Goal: Information Seeking & Learning: Learn about a topic

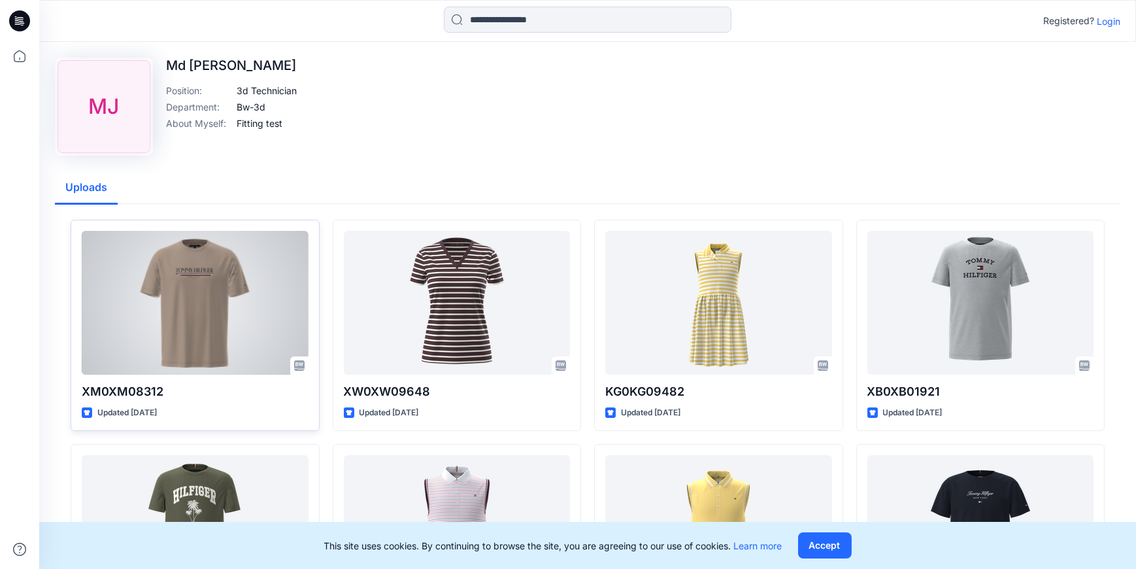
click at [198, 305] on div at bounding box center [195, 303] width 227 height 144
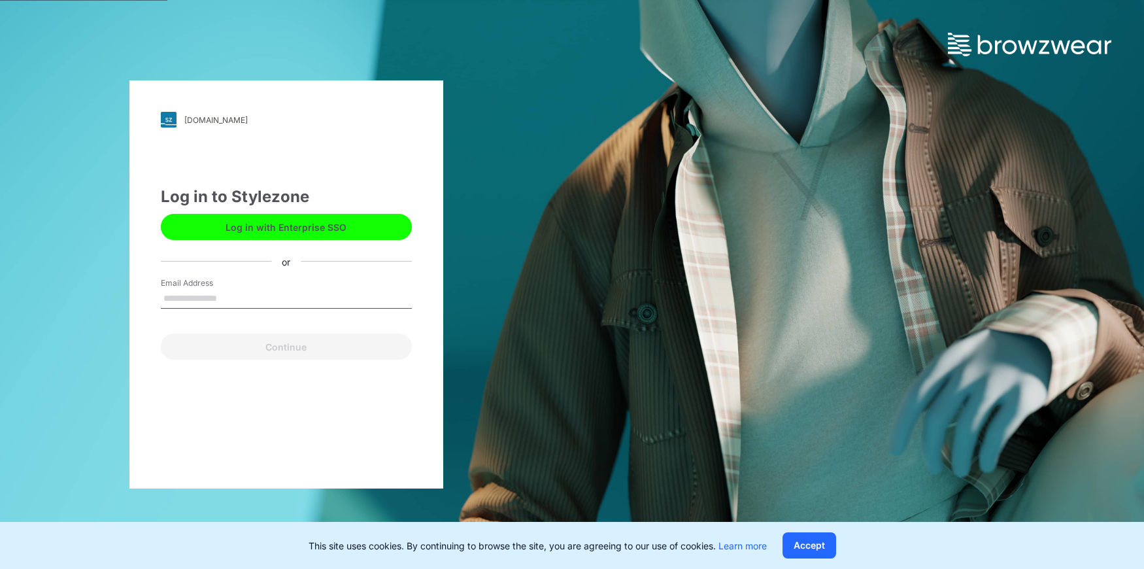
click at [258, 297] on input "Email Address" at bounding box center [286, 299] width 251 height 20
type input "**********"
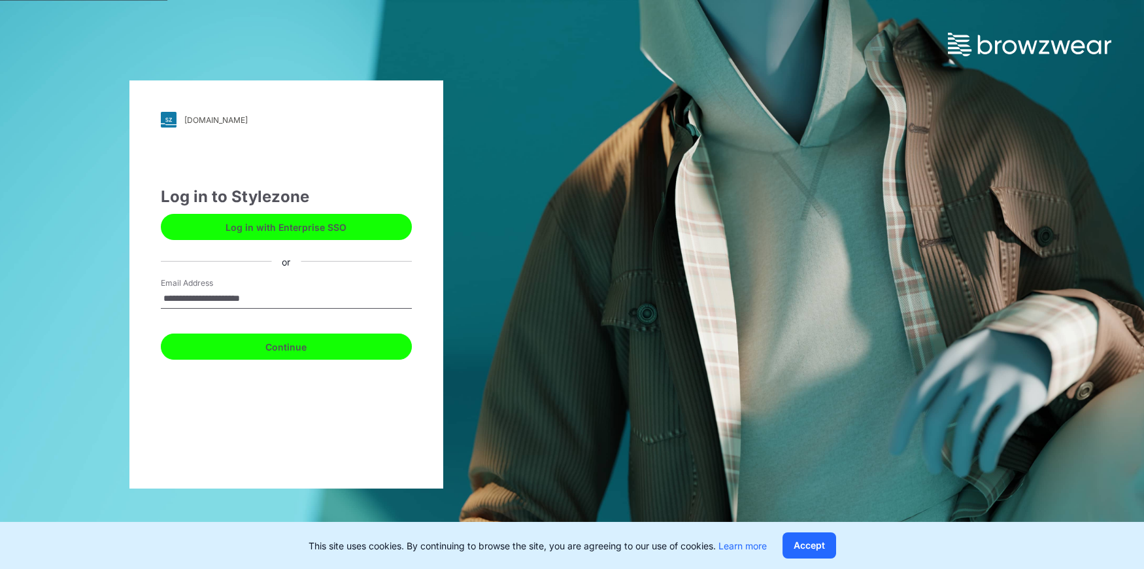
click at [282, 349] on button "Continue" at bounding box center [286, 346] width 251 height 26
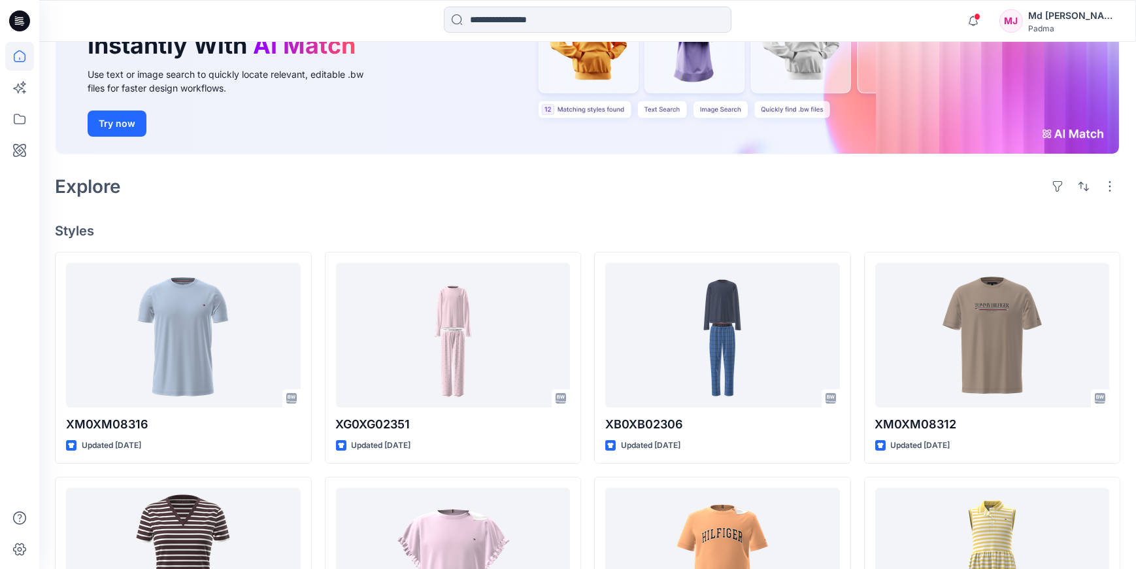
scroll to position [314, 0]
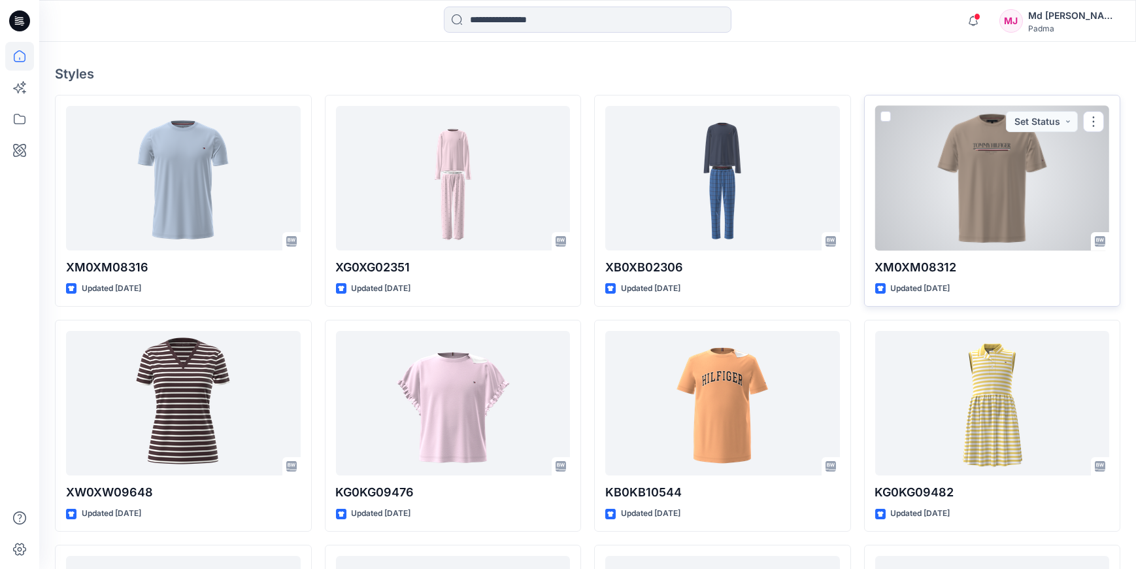
click at [989, 220] on div at bounding box center [993, 178] width 235 height 145
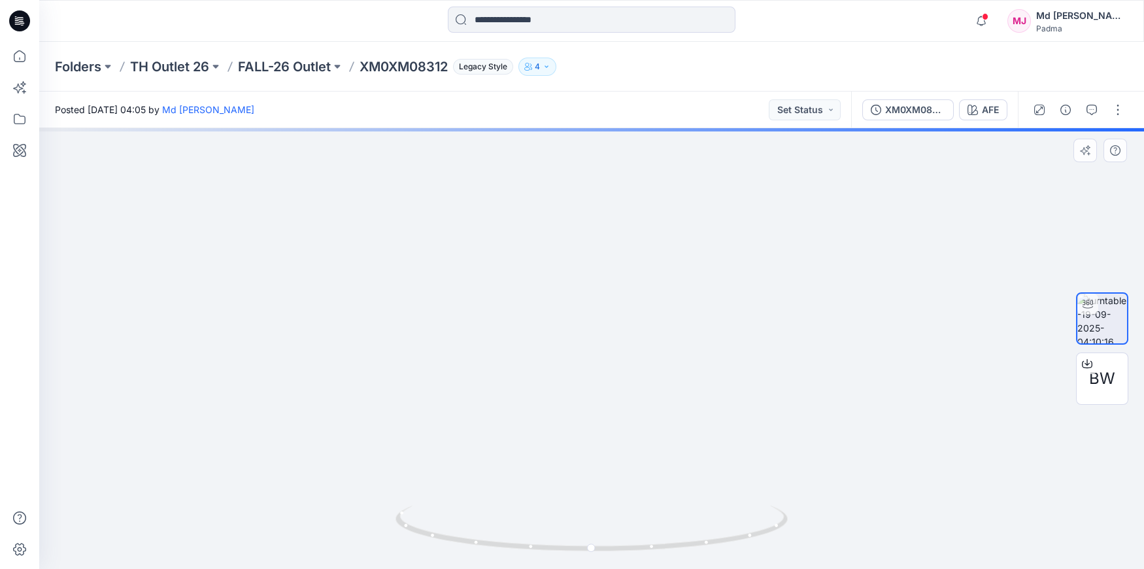
drag, startPoint x: 602, startPoint y: 330, endPoint x: 641, endPoint y: 460, distance: 136.3
click at [657, 491] on img at bounding box center [591, 317] width 623 height 504
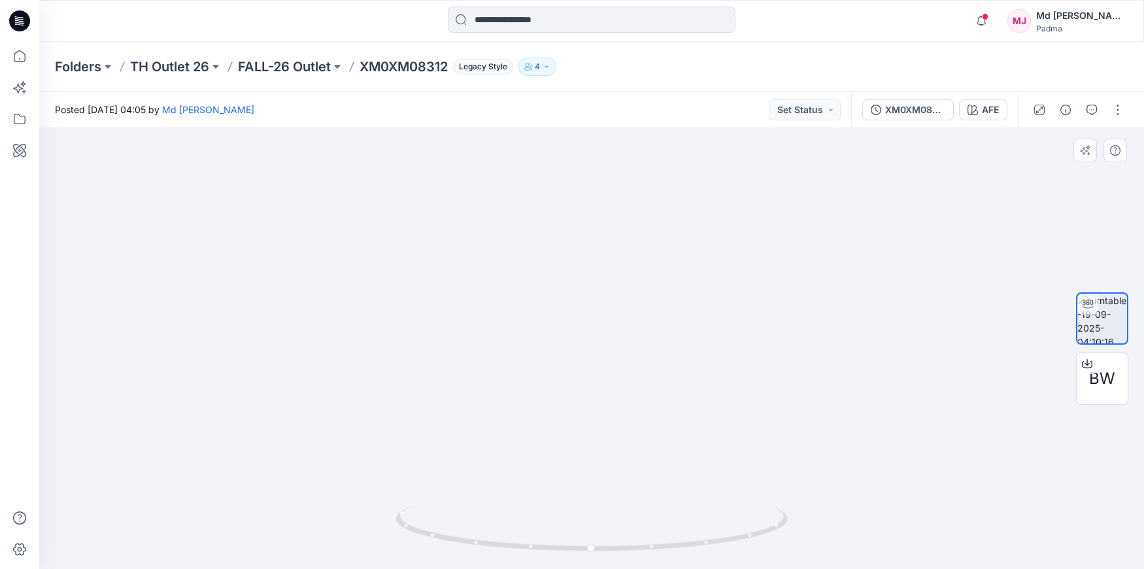
drag, startPoint x: 615, startPoint y: 417, endPoint x: 610, endPoint y: 342, distance: 75.3
click at [611, 345] on img at bounding box center [591, 315] width 623 height 505
drag, startPoint x: 616, startPoint y: 401, endPoint x: 644, endPoint y: 322, distance: 84.6
click at [643, 326] on img at bounding box center [608, 176] width 1171 height 786
drag, startPoint x: 652, startPoint y: 485, endPoint x: 640, endPoint y: 366, distance: 118.9
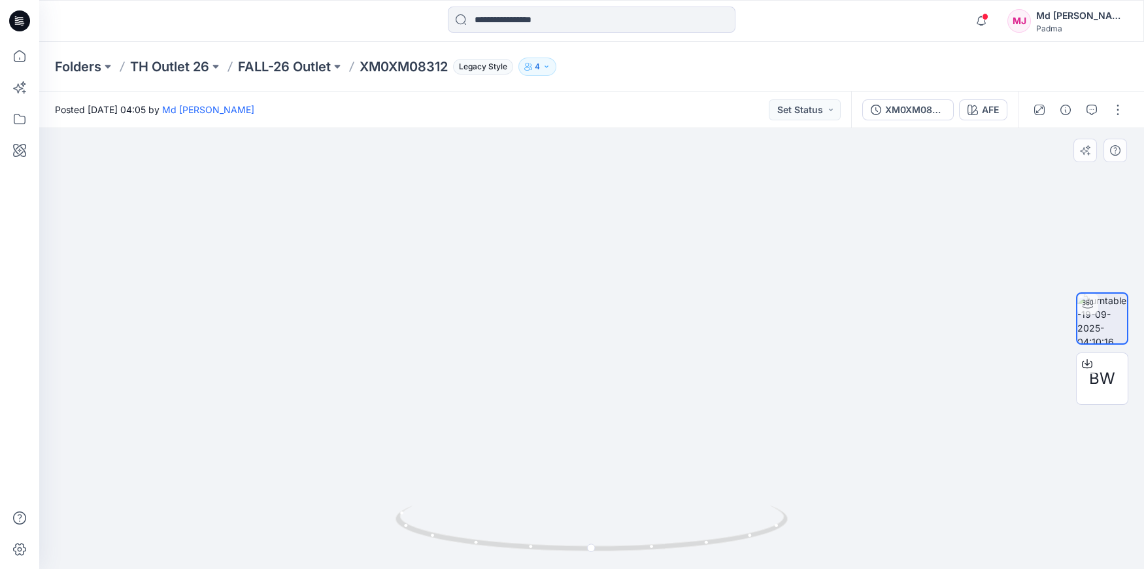
click at [640, 367] on img at bounding box center [618, 166] width 1171 height 806
drag, startPoint x: 655, startPoint y: 487, endPoint x: 646, endPoint y: 407, distance: 80.3
click at [646, 408] on img at bounding box center [606, 106] width 1171 height 926
drag, startPoint x: 631, startPoint y: 445, endPoint x: 641, endPoint y: 394, distance: 52.7
click at [641, 396] on img at bounding box center [612, 42] width 1171 height 1053
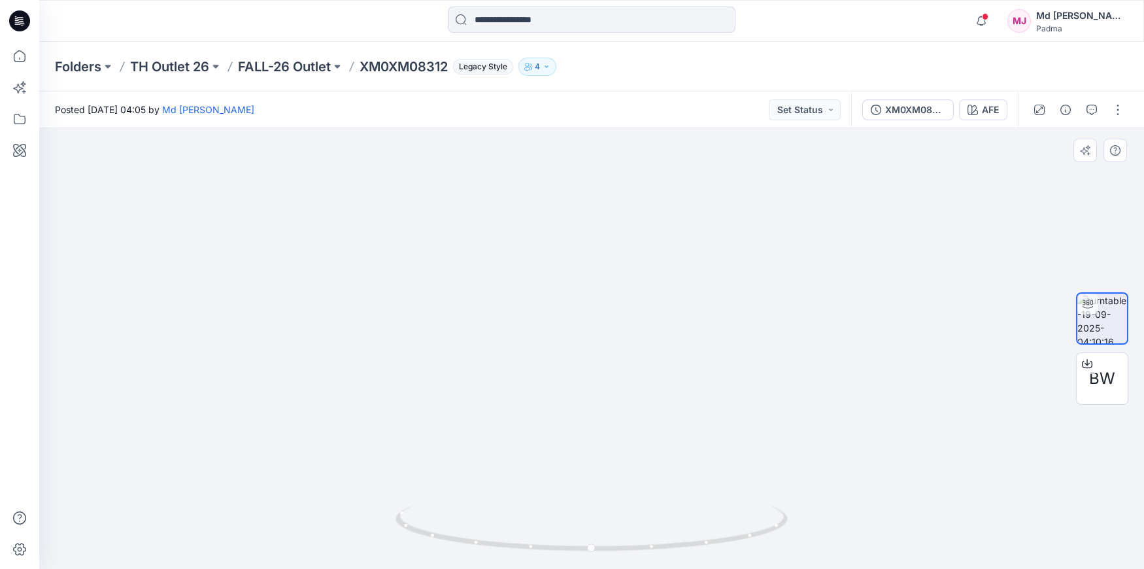
drag, startPoint x: 641, startPoint y: 426, endPoint x: 632, endPoint y: 341, distance: 84.8
click at [632, 342] on img at bounding box center [612, 35] width 1171 height 1068
drag, startPoint x: 655, startPoint y: 327, endPoint x: 640, endPoint y: 428, distance: 101.8
drag, startPoint x: 641, startPoint y: 375, endPoint x: 635, endPoint y: 452, distance: 77.4
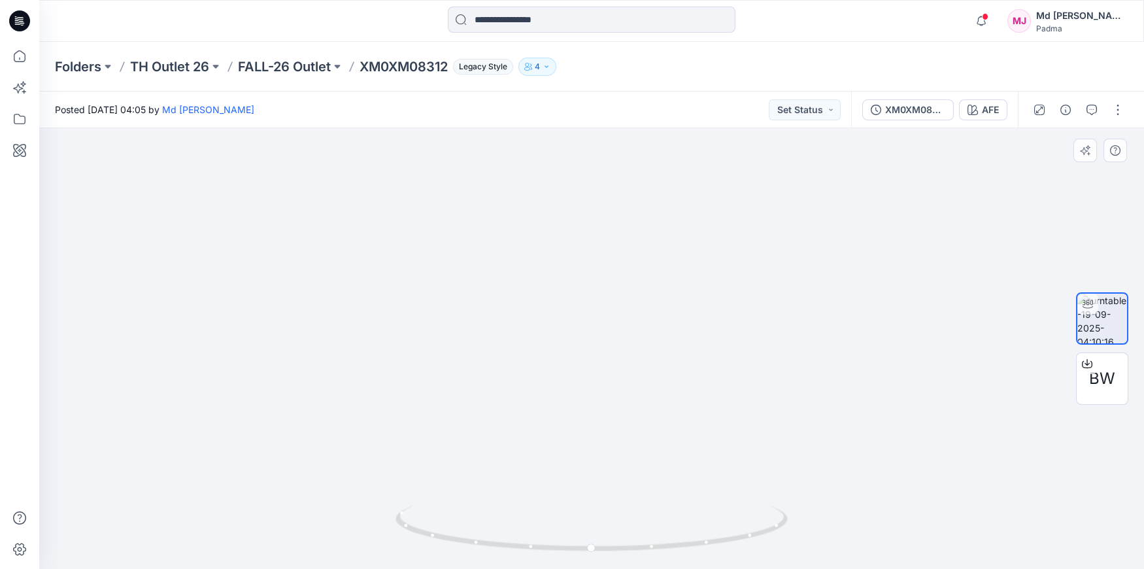
drag, startPoint x: 645, startPoint y: 481, endPoint x: 646, endPoint y: 411, distance: 70.0
drag, startPoint x: 675, startPoint y: 422, endPoint x: 673, endPoint y: 488, distance: 66.1
click at [673, 488] on img at bounding box center [686, 15] width 1719 height 1108
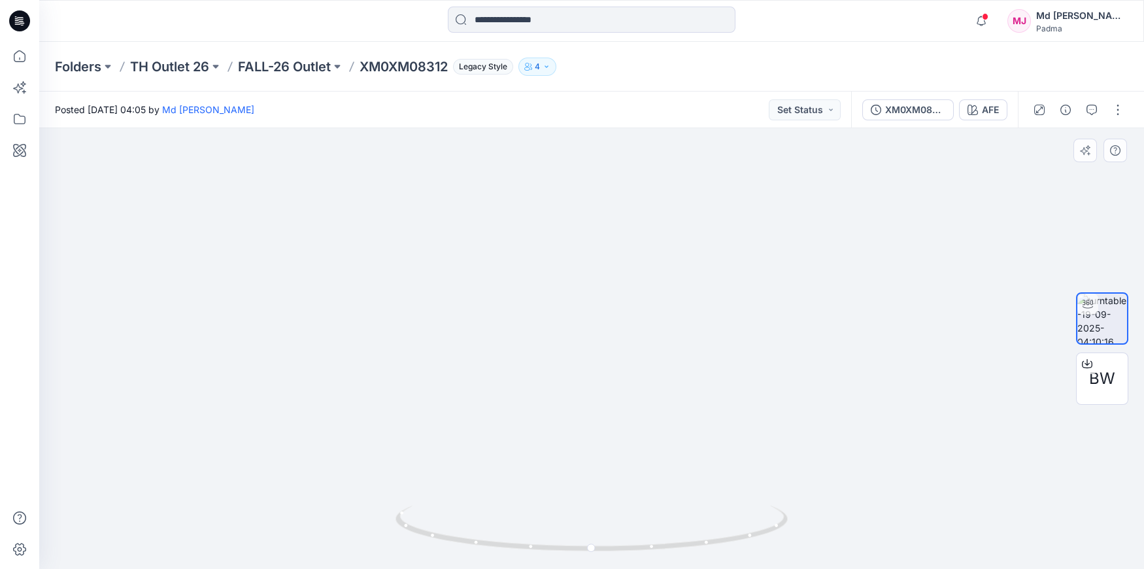
drag, startPoint x: 640, startPoint y: 247, endPoint x: 585, endPoint y: 353, distance: 119.3
click at [622, 449] on img at bounding box center [665, 115] width 1719 height 908
drag, startPoint x: 557, startPoint y: 329, endPoint x: 567, endPoint y: 322, distance: 12.2
click at [558, 359] on img at bounding box center [657, 169] width 1719 height 800
drag, startPoint x: 581, startPoint y: 230, endPoint x: 583, endPoint y: 341, distance: 110.5
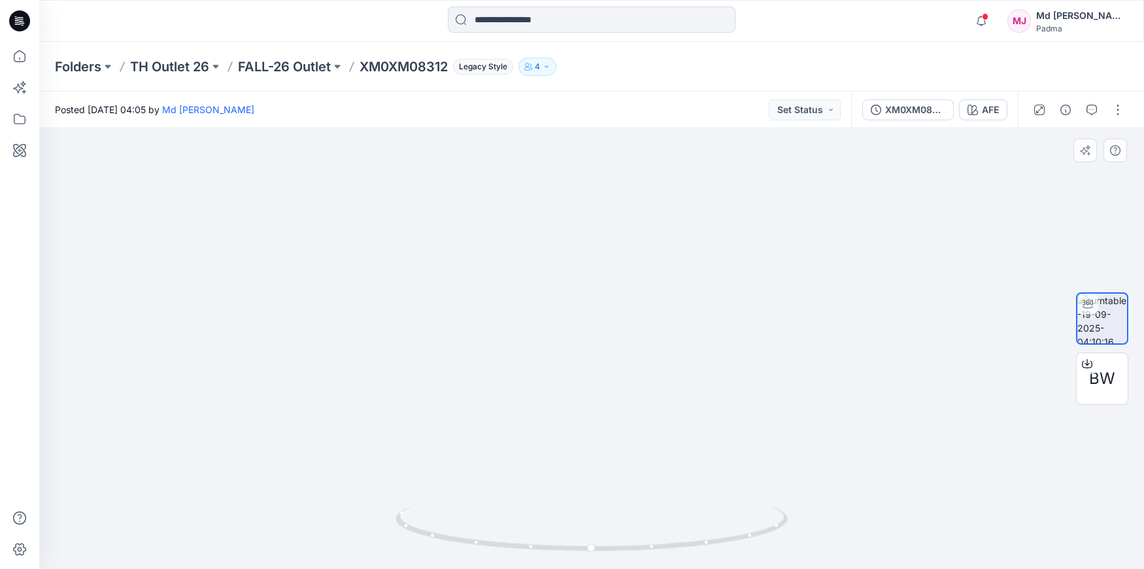
click at [583, 341] on img at bounding box center [659, 218] width 1719 height 701
drag, startPoint x: 643, startPoint y: 291, endPoint x: 587, endPoint y: 396, distance: 118.8
click at [587, 396] on img at bounding box center [700, 224] width 2085 height 690
drag, startPoint x: 879, startPoint y: 371, endPoint x: 554, endPoint y: 223, distance: 357.6
click at [554, 225] on img at bounding box center [350, 215] width 2085 height 707
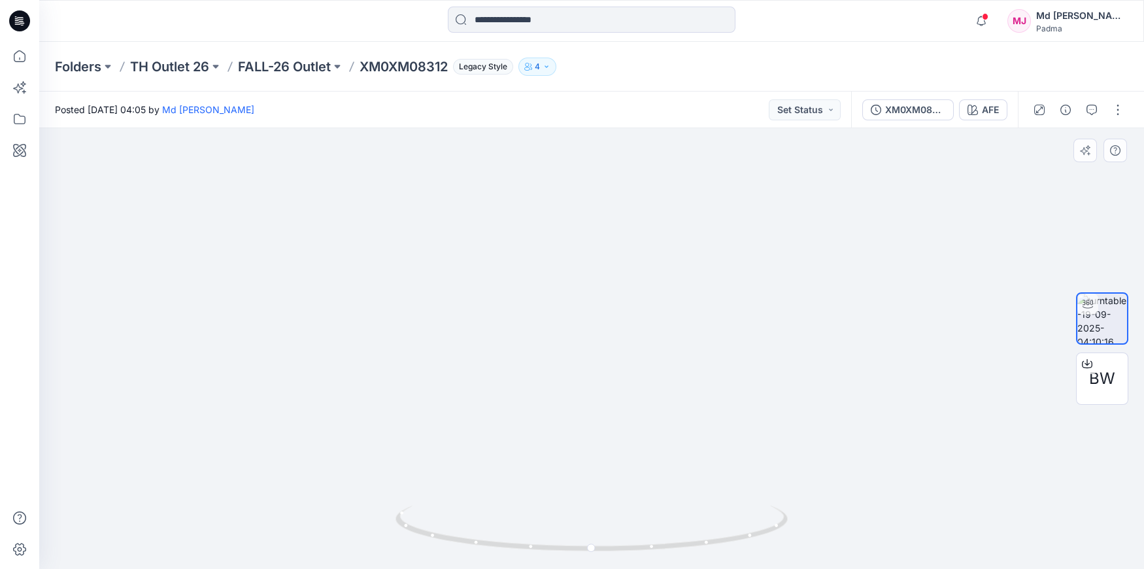
drag, startPoint x: 636, startPoint y: 373, endPoint x: 634, endPoint y: 273, distance: 99.4
click at [634, 277] on img at bounding box center [312, 202] width 2085 height 734
drag, startPoint x: 762, startPoint y: 365, endPoint x: 651, endPoint y: 135, distance: 255.0
click at [668, 152] on img at bounding box center [270, 107] width 2085 height 923
drag, startPoint x: 682, startPoint y: 217, endPoint x: 682, endPoint y: 139, distance: 78.5
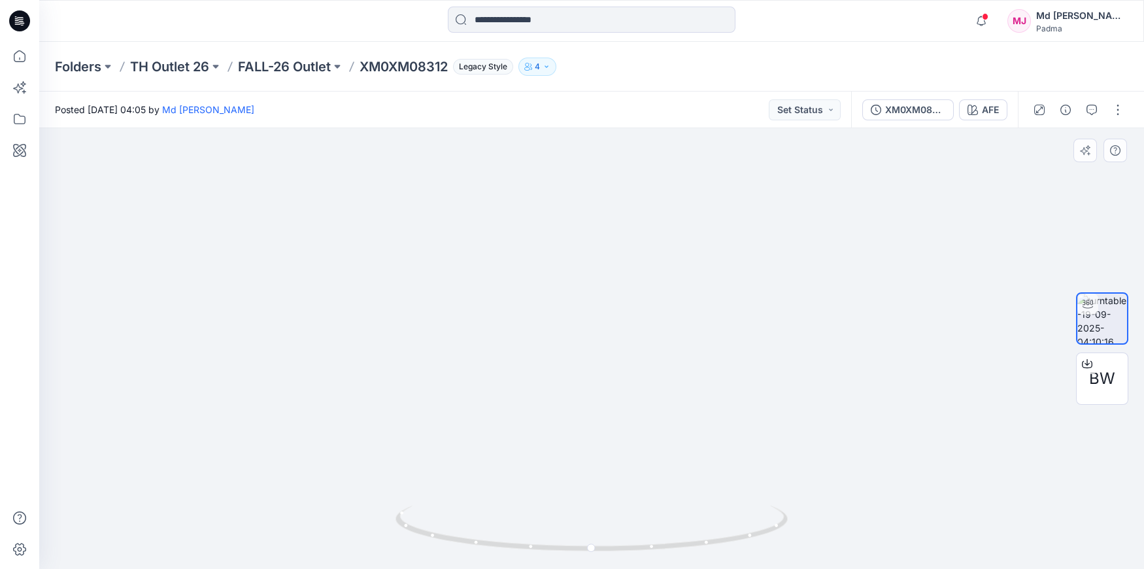
click at [682, 142] on img at bounding box center [197, 14] width 2085 height 1110
drag, startPoint x: 513, startPoint y: 345, endPoint x: 532, endPoint y: 365, distance: 26.8
click at [532, 365] on img at bounding box center [591, 189] width 1171 height 759
drag, startPoint x: 452, startPoint y: 213, endPoint x: 524, endPoint y: 379, distance: 180.1
click at [524, 379] on img at bounding box center [591, 348] width 989 height 442
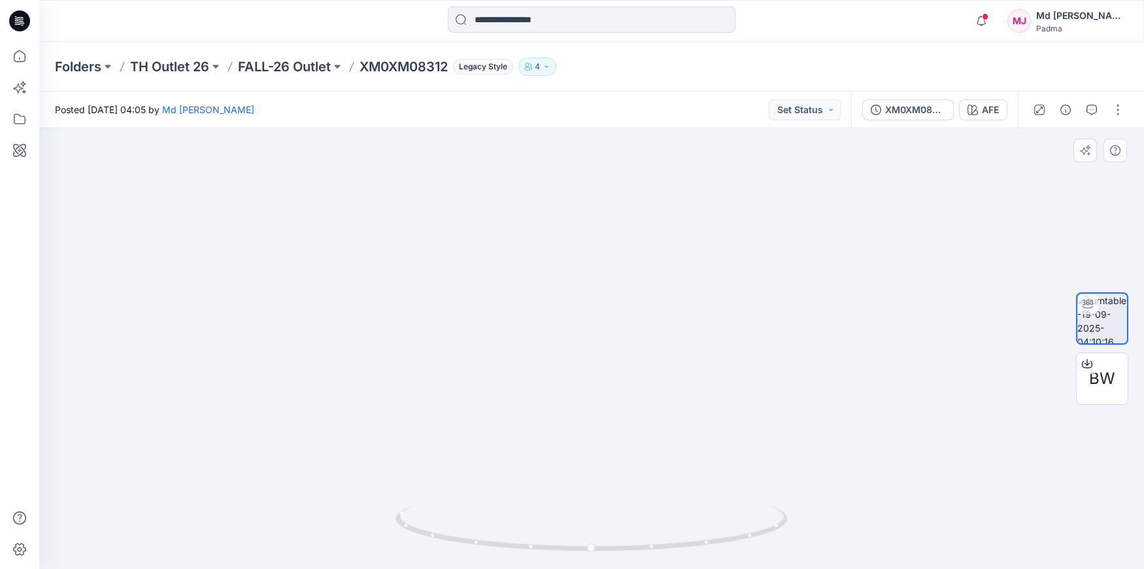
drag, startPoint x: 448, startPoint y: 369, endPoint x: 613, endPoint y: 206, distance: 232.6
click at [613, 206] on img at bounding box center [757, 265] width 1537 height 607
drag, startPoint x: 819, startPoint y: 297, endPoint x: 837, endPoint y: 170, distance: 128.1
click at [851, 162] on img at bounding box center [873, 186] width 1765 height 766
drag, startPoint x: 645, startPoint y: 298, endPoint x: 552, endPoint y: 232, distance: 114.5
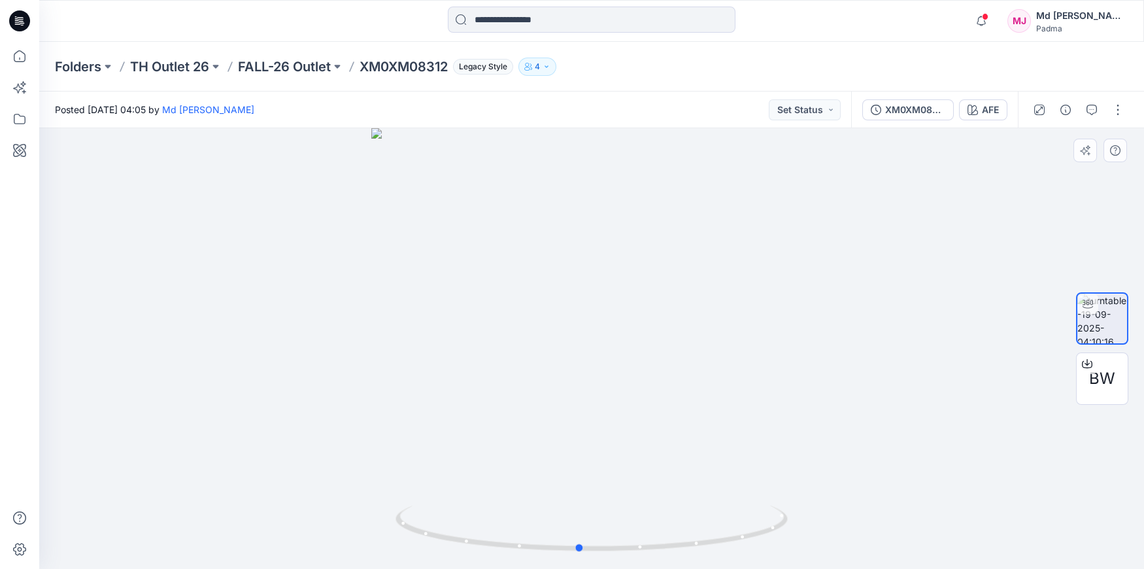
click at [554, 237] on div at bounding box center [591, 348] width 1105 height 441
drag, startPoint x: 597, startPoint y: 352, endPoint x: 621, endPoint y: 101, distance: 251.5
click at [615, 128] on img at bounding box center [586, 118] width 2267 height 902
drag, startPoint x: 587, startPoint y: 265, endPoint x: 607, endPoint y: 30, distance: 236.3
click at [603, 58] on div "Folders TH Outlet 26 FALL-26 Outlet XM0XM08312 Legacy Style 4 Posted [DATE] 04:…" at bounding box center [591, 305] width 1105 height 527
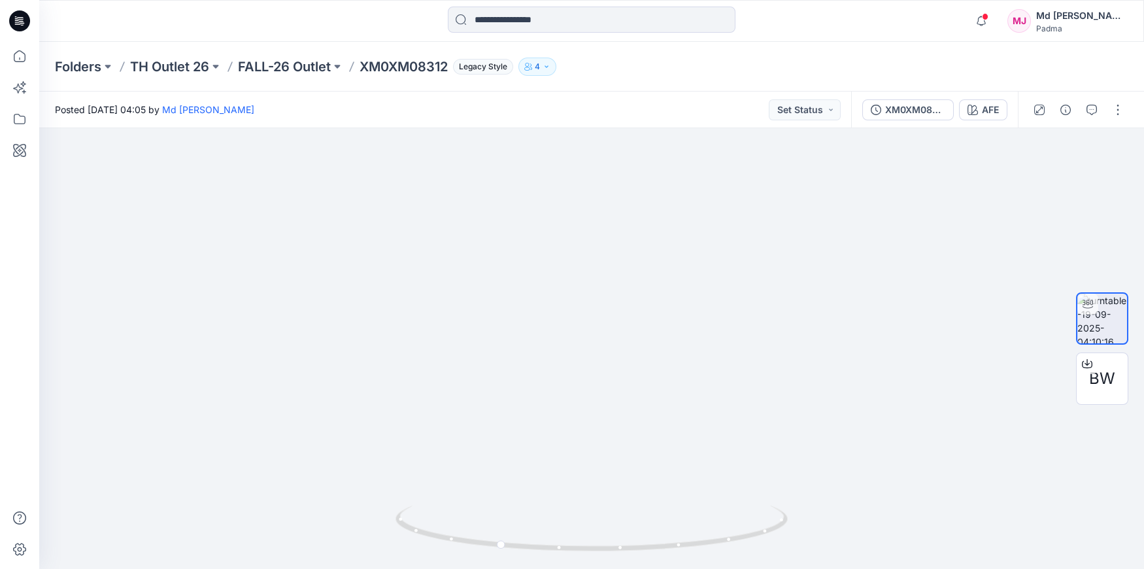
drag, startPoint x: 540, startPoint y: 182, endPoint x: 563, endPoint y: 81, distance: 103.3
click at [563, 88] on div "Folders TH Outlet 26 FALL-26 Outlet XM0XM08312 Legacy Style 4 Posted [DATE] 04:…" at bounding box center [591, 305] width 1105 height 527
drag, startPoint x: 548, startPoint y: 359, endPoint x: 571, endPoint y: 207, distance: 153.4
click at [573, 208] on img at bounding box center [591, 287] width 623 height 561
drag, startPoint x: 523, startPoint y: 300, endPoint x: 624, endPoint y: 505, distance: 228.7
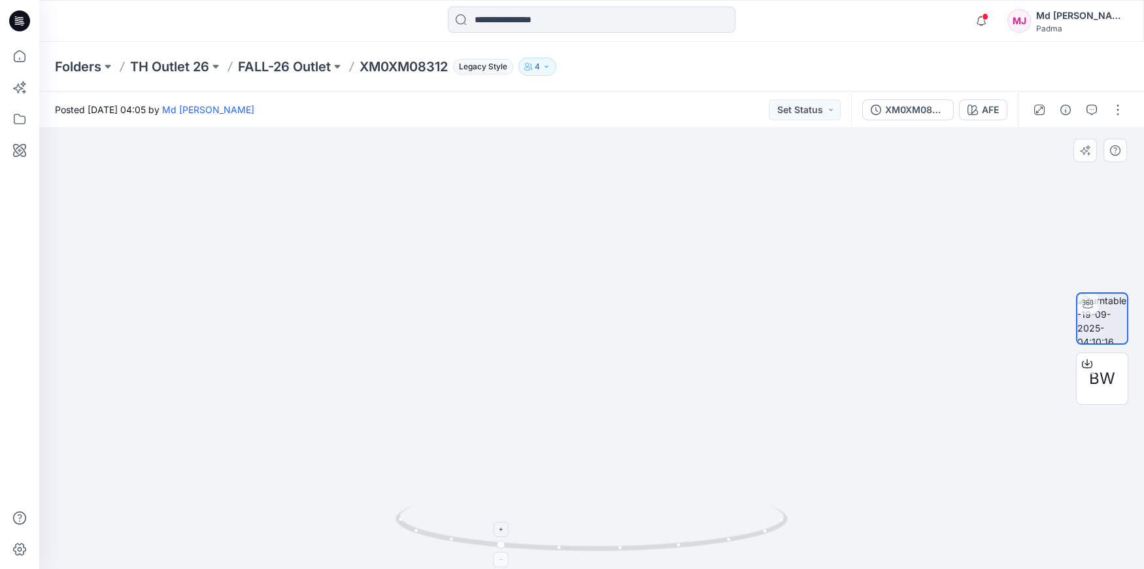
click at [634, 524] on div at bounding box center [591, 348] width 1105 height 441
drag, startPoint x: 544, startPoint y: 349, endPoint x: 605, endPoint y: 489, distance: 152.6
drag, startPoint x: 498, startPoint y: 545, endPoint x: 345, endPoint y: 499, distance: 160.3
click at [345, 499] on div at bounding box center [591, 348] width 1105 height 441
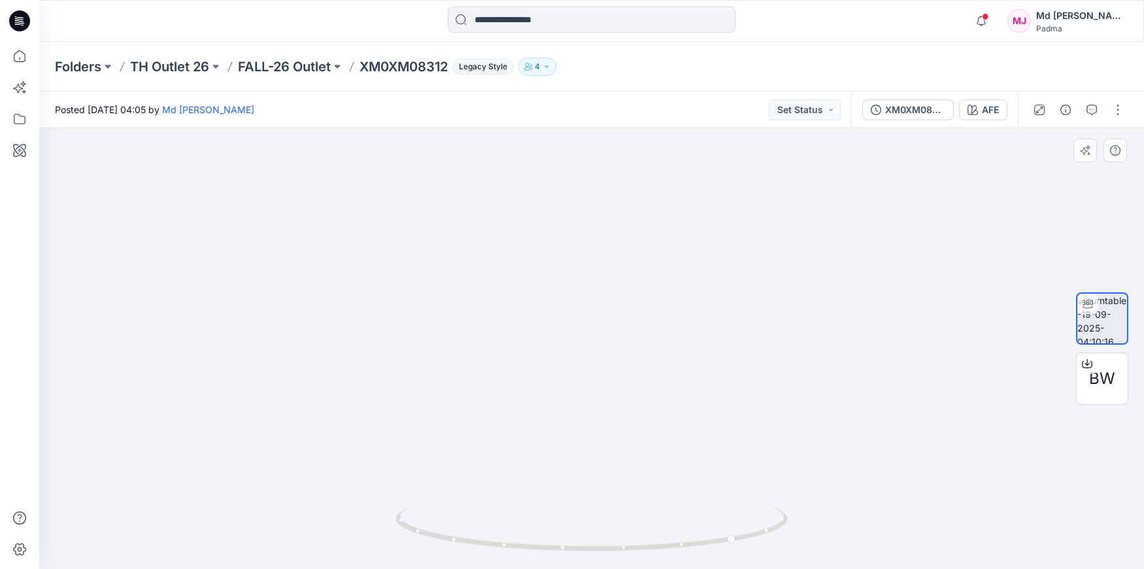
drag, startPoint x: 690, startPoint y: 403, endPoint x: 563, endPoint y: 377, distance: 130.0
drag, startPoint x: 692, startPoint y: 439, endPoint x: 666, endPoint y: 345, distance: 97.5
click at [666, 345] on div at bounding box center [591, 348] width 1105 height 441
drag, startPoint x: 533, startPoint y: 317, endPoint x: 539, endPoint y: 478, distance: 161.0
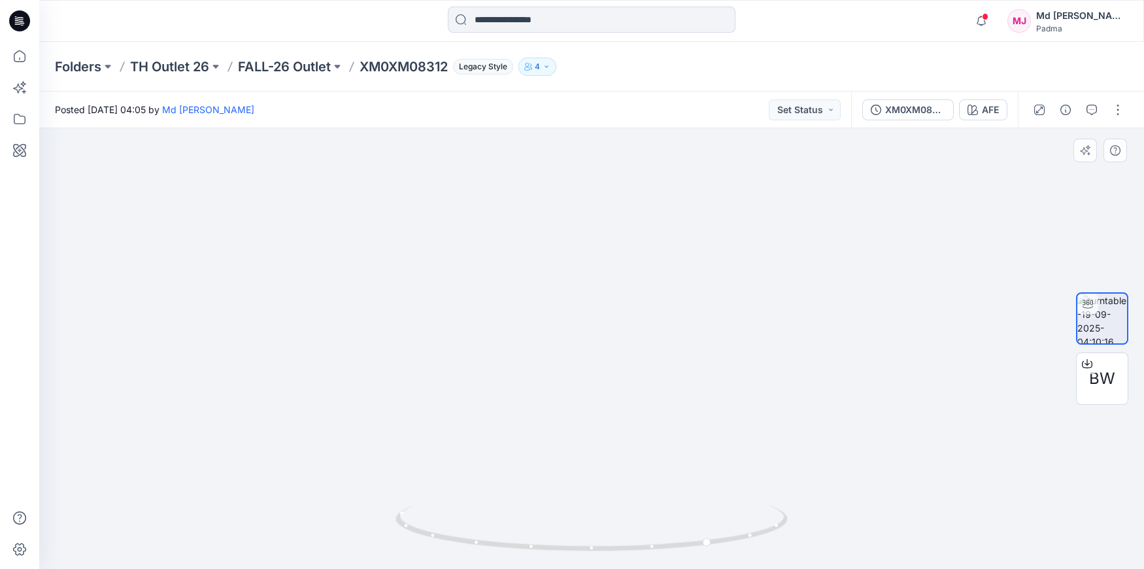
drag, startPoint x: 484, startPoint y: 299, endPoint x: 513, endPoint y: 449, distance: 152.5
click at [520, 488] on img at bounding box center [636, 173] width 1354 height 792
click at [1110, 314] on img at bounding box center [1103, 319] width 50 height 50
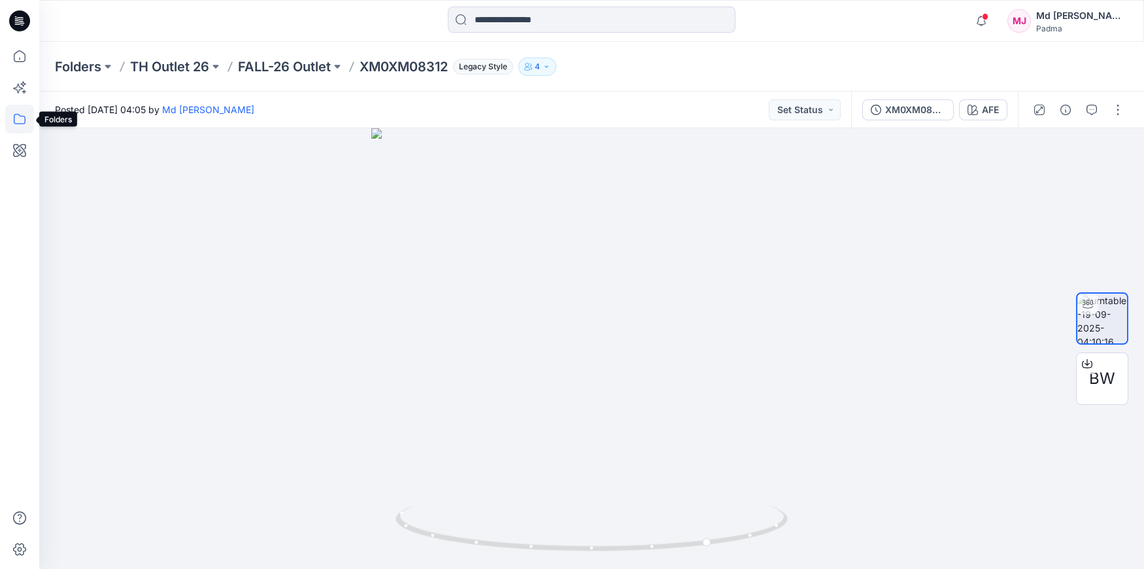
click at [14, 116] on icon at bounding box center [19, 119] width 29 height 29
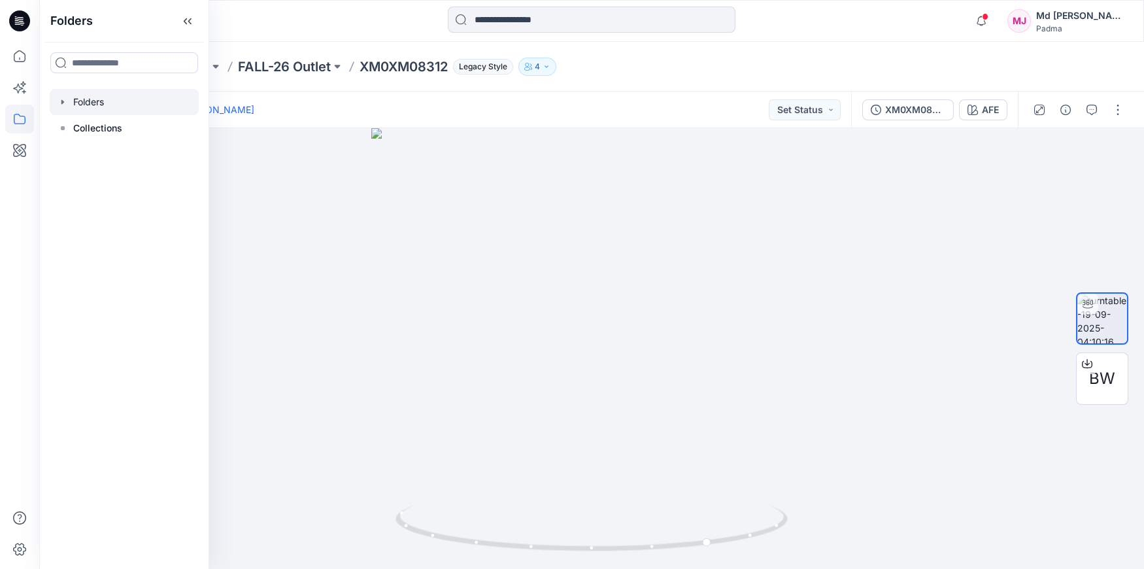
click at [65, 104] on icon "button" at bounding box center [63, 102] width 10 height 10
click at [83, 157] on div at bounding box center [124, 154] width 149 height 26
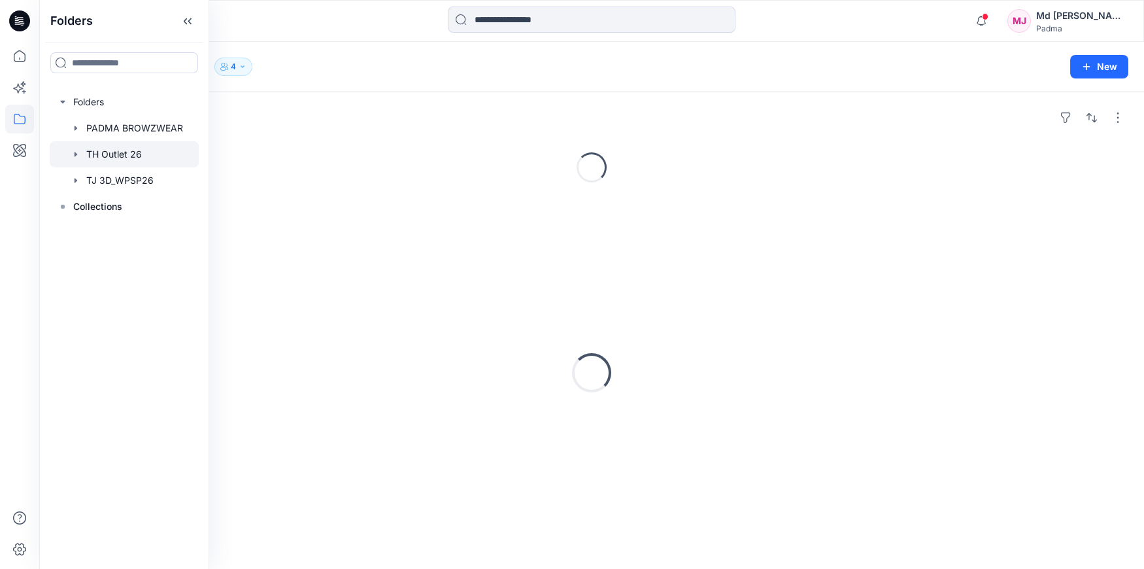
click at [83, 157] on div at bounding box center [124, 154] width 149 height 26
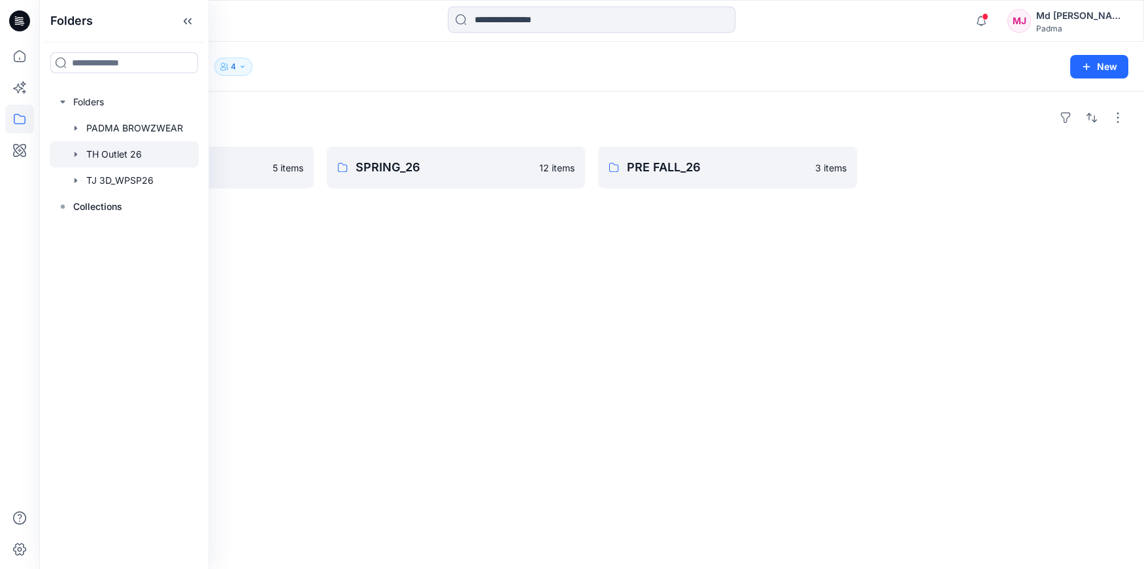
click at [107, 154] on div at bounding box center [124, 154] width 149 height 26
click at [109, 156] on div at bounding box center [124, 154] width 149 height 26
click at [387, 175] on p "SPRING_26" at bounding box center [455, 167] width 199 height 18
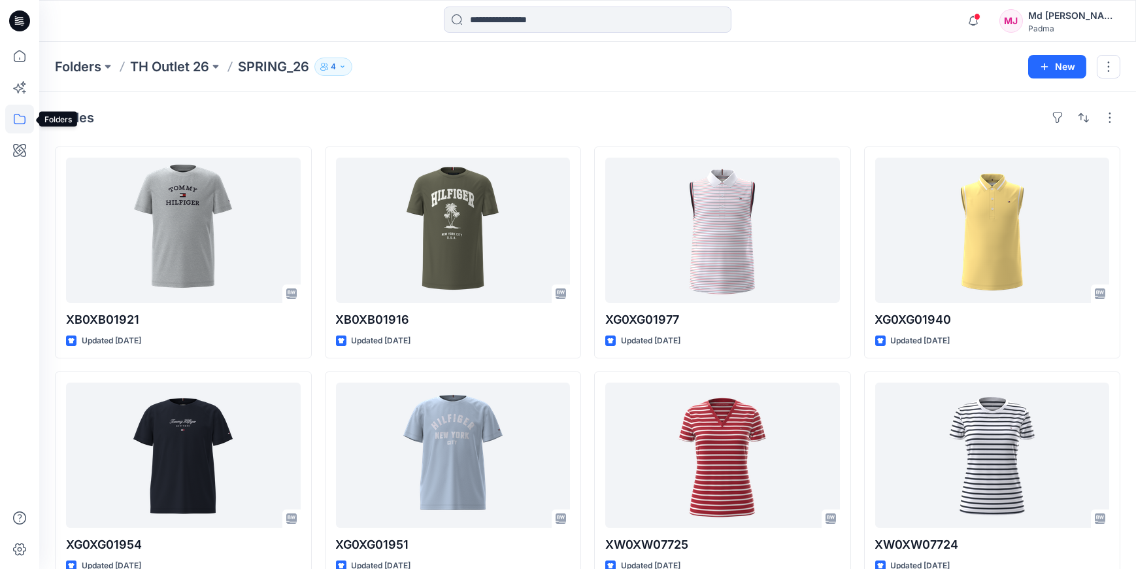
click at [16, 116] on icon at bounding box center [19, 119] width 29 height 29
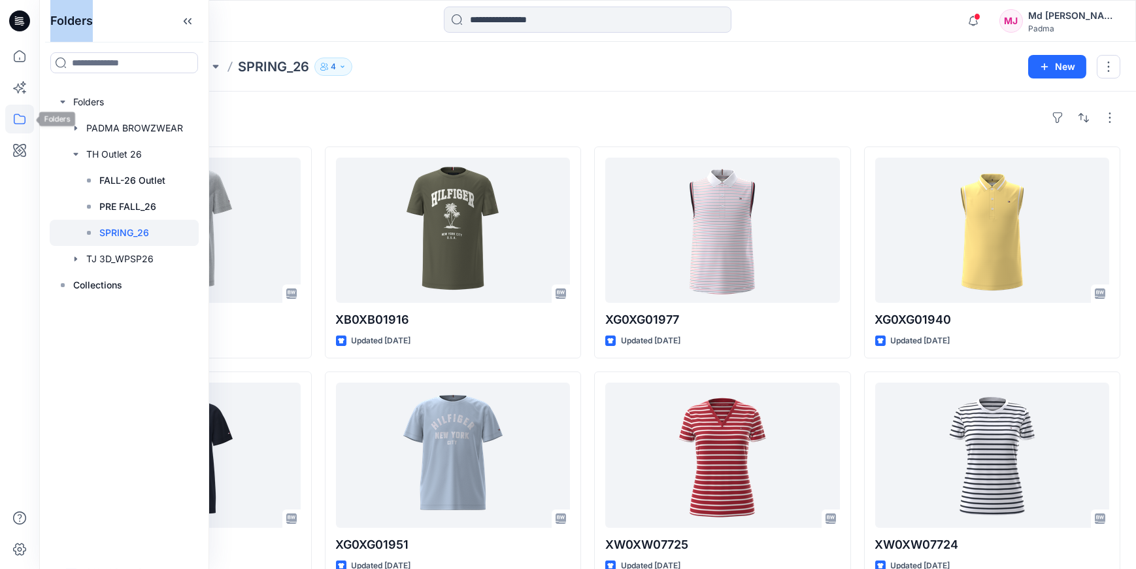
click at [16, 116] on icon at bounding box center [19, 119] width 29 height 29
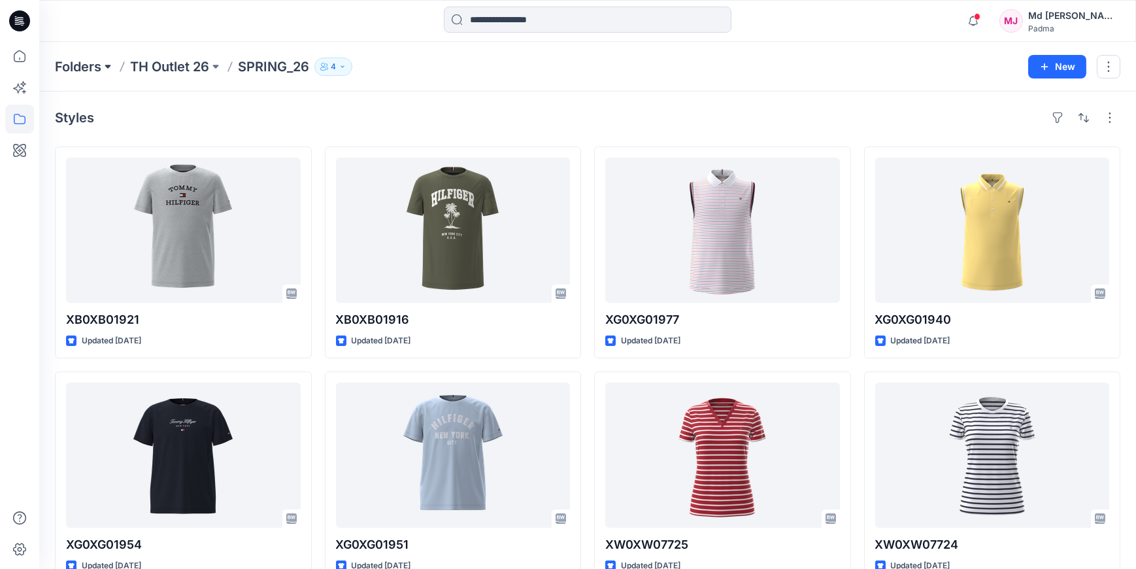
click at [105, 69] on button at bounding box center [107, 67] width 13 height 18
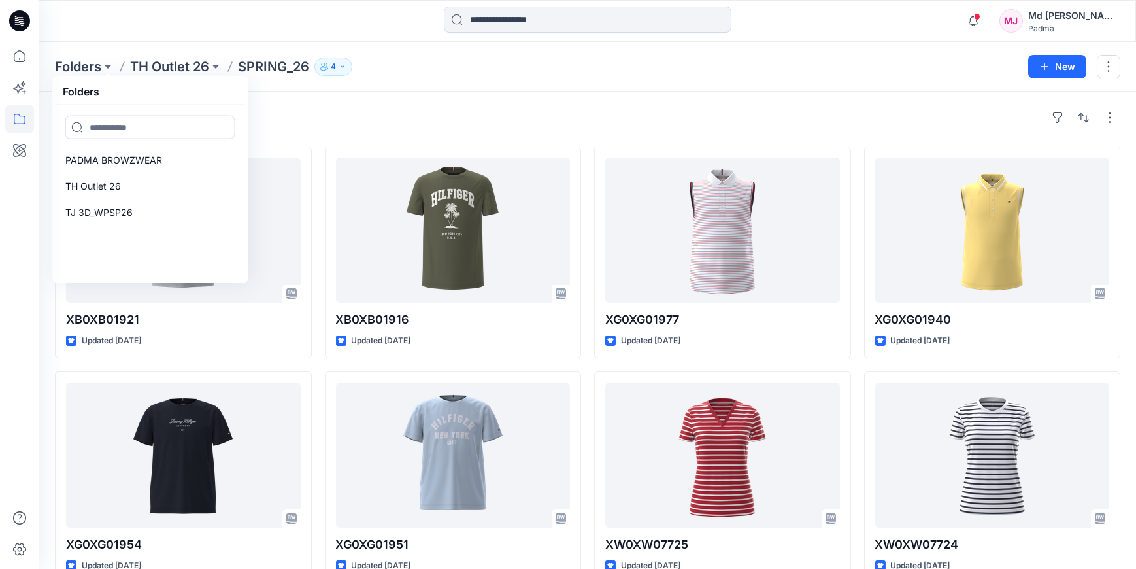
click at [284, 131] on div "Styles XB0XB01921 Updated [DATE] XG0XG01954 Updated [DATE] XN0XN00365 Updated […" at bounding box center [587, 458] width 1097 height 732
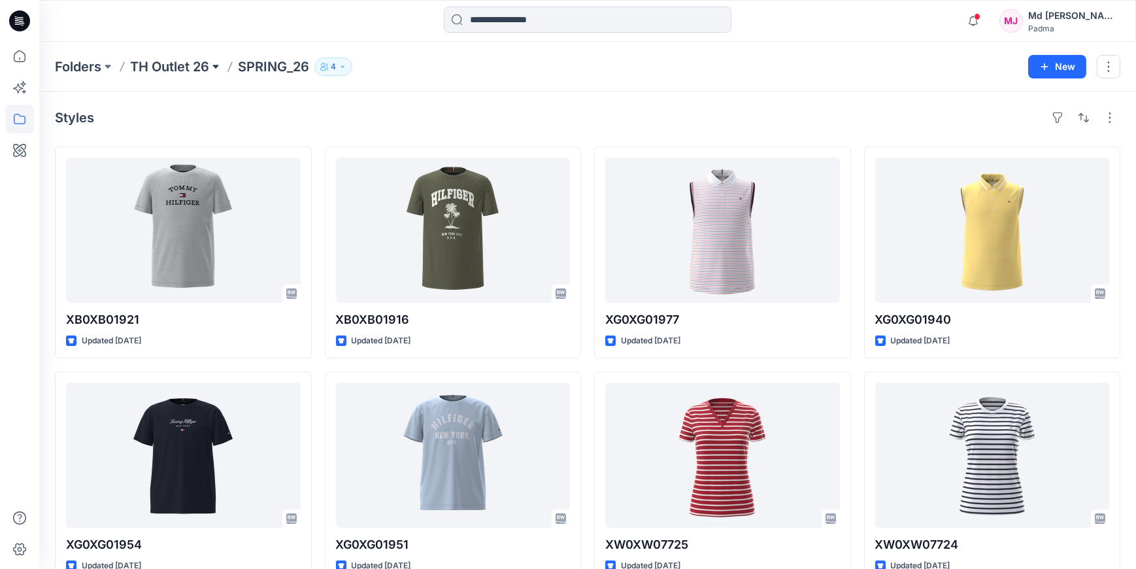
click at [214, 70] on button at bounding box center [215, 67] width 13 height 18
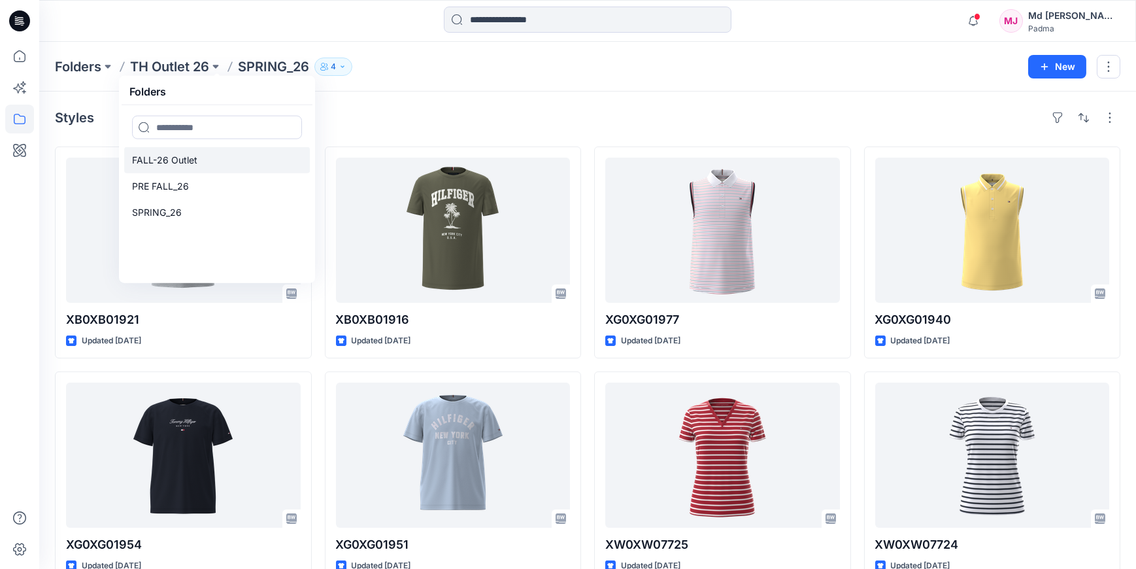
click at [173, 161] on p "FALL-26 Outlet" at bounding box center [164, 160] width 65 height 16
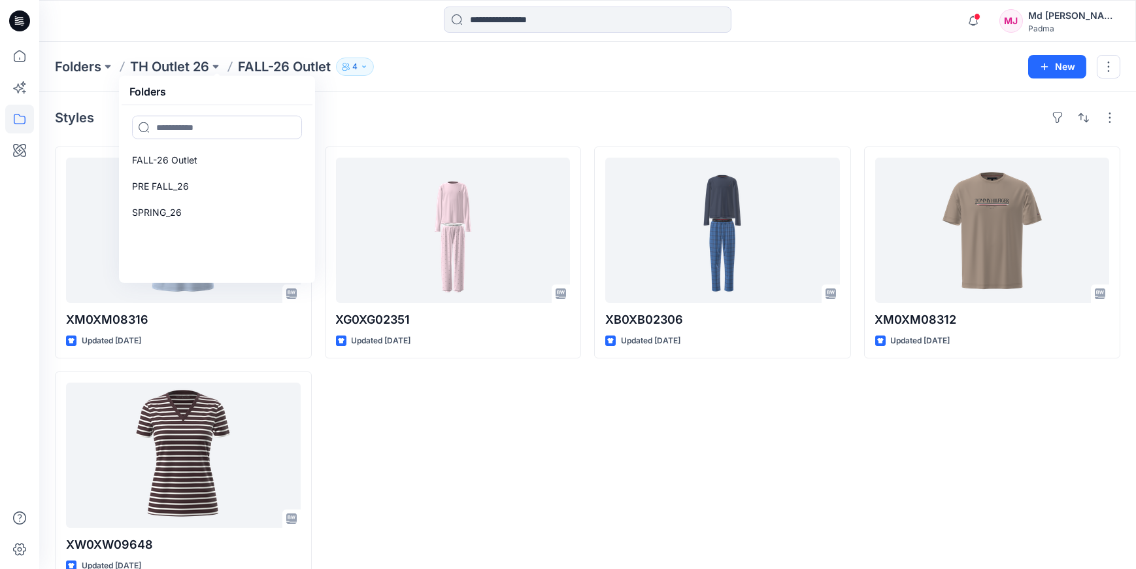
click at [467, 443] on div "XG0XG02351 Updated [DATE]" at bounding box center [453, 364] width 257 height 437
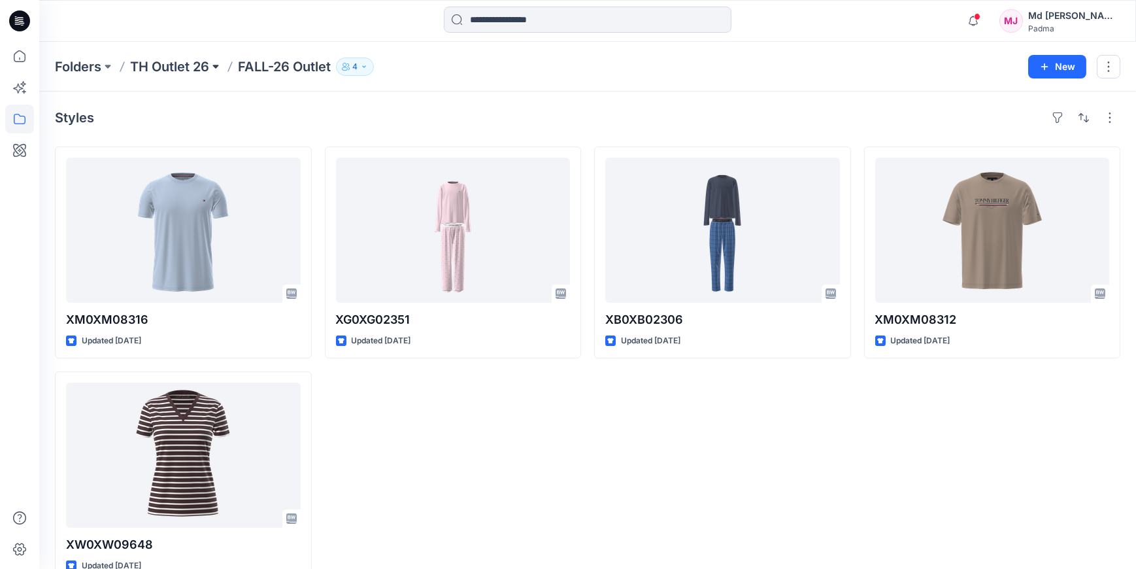
click at [216, 68] on button at bounding box center [215, 67] width 13 height 18
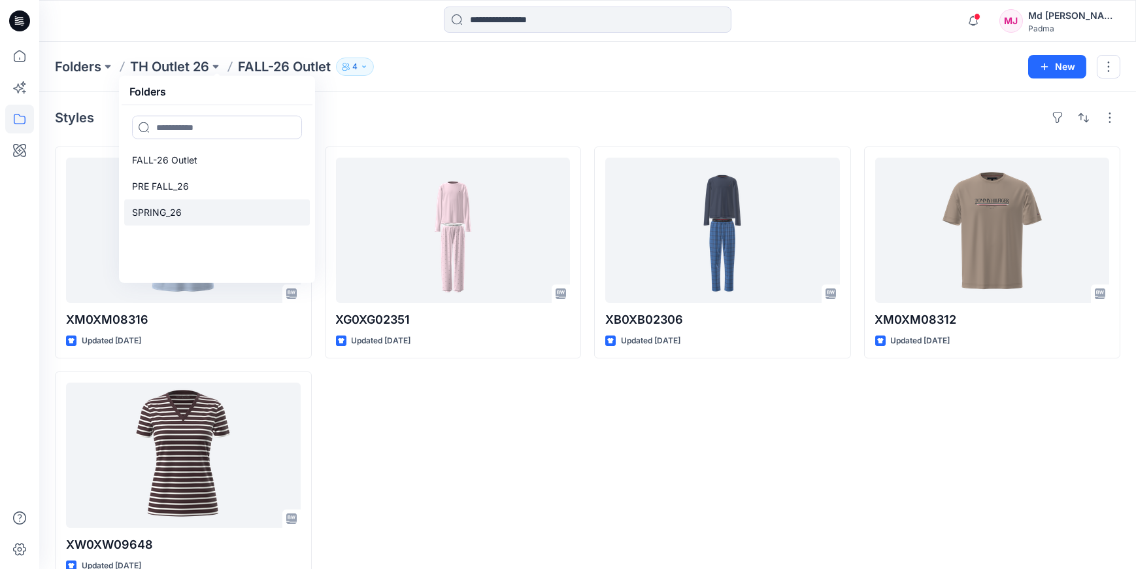
click at [162, 209] on p "SPRING_26" at bounding box center [157, 213] width 50 height 16
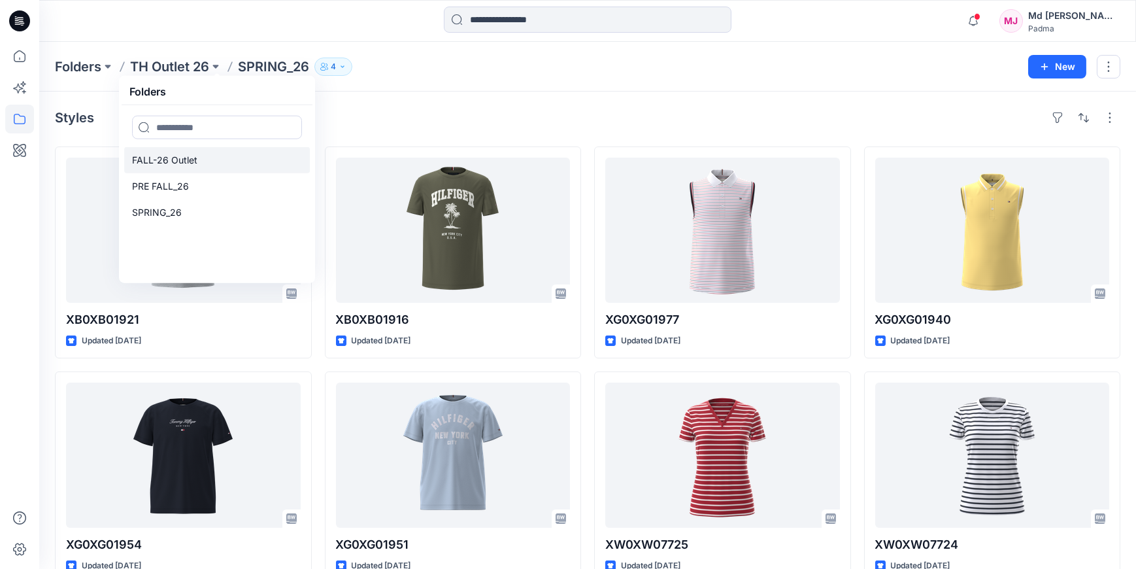
click at [160, 162] on p "FALL-26 Outlet" at bounding box center [164, 160] width 65 height 16
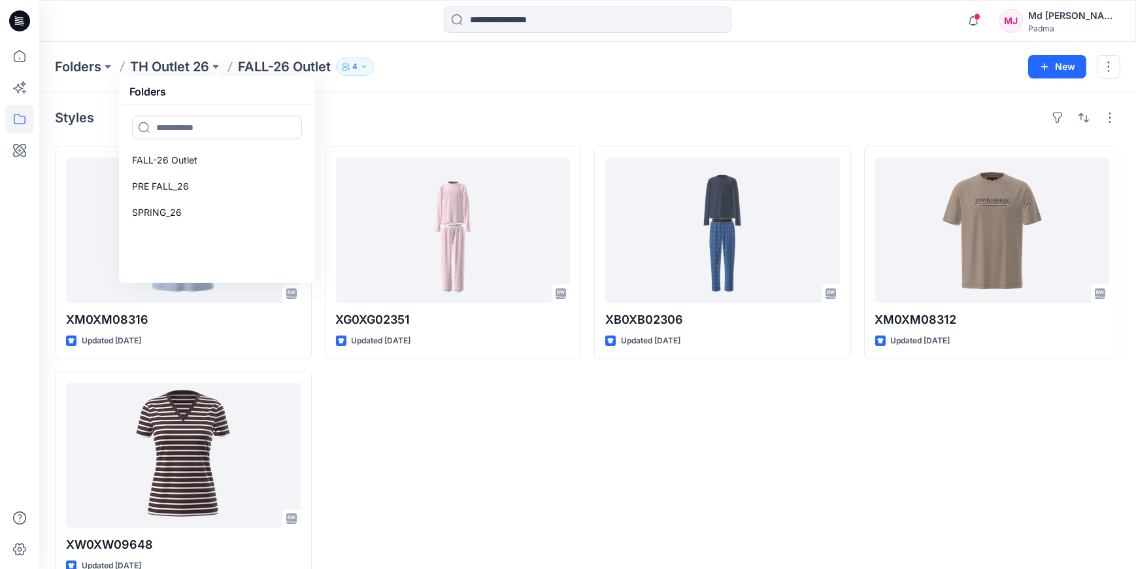
click at [391, 124] on div "Styles" at bounding box center [588, 117] width 1066 height 21
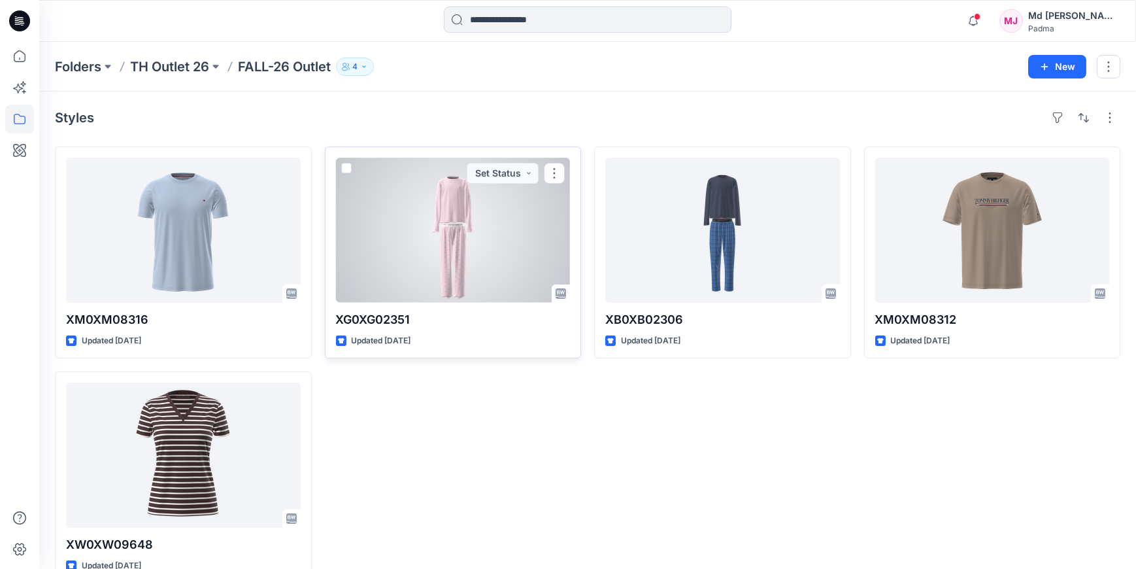
click at [443, 234] on div at bounding box center [453, 230] width 235 height 145
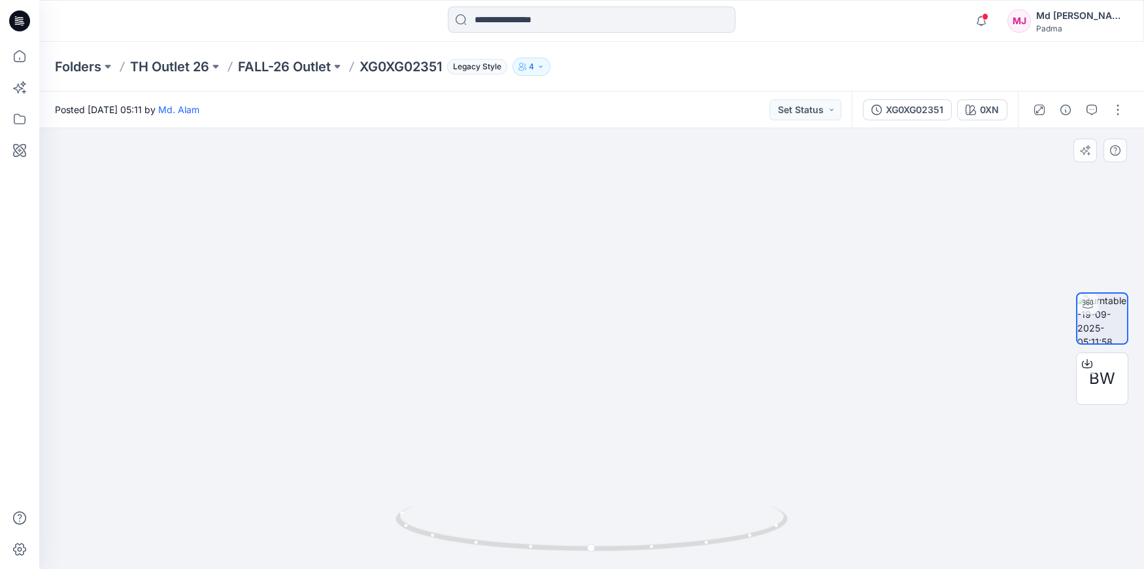
drag, startPoint x: 600, startPoint y: 359, endPoint x: 604, endPoint y: 398, distance: 38.8
drag, startPoint x: 588, startPoint y: 297, endPoint x: 597, endPoint y: 381, distance: 84.8
drag, startPoint x: 601, startPoint y: 298, endPoint x: 586, endPoint y: 369, distance: 72.2
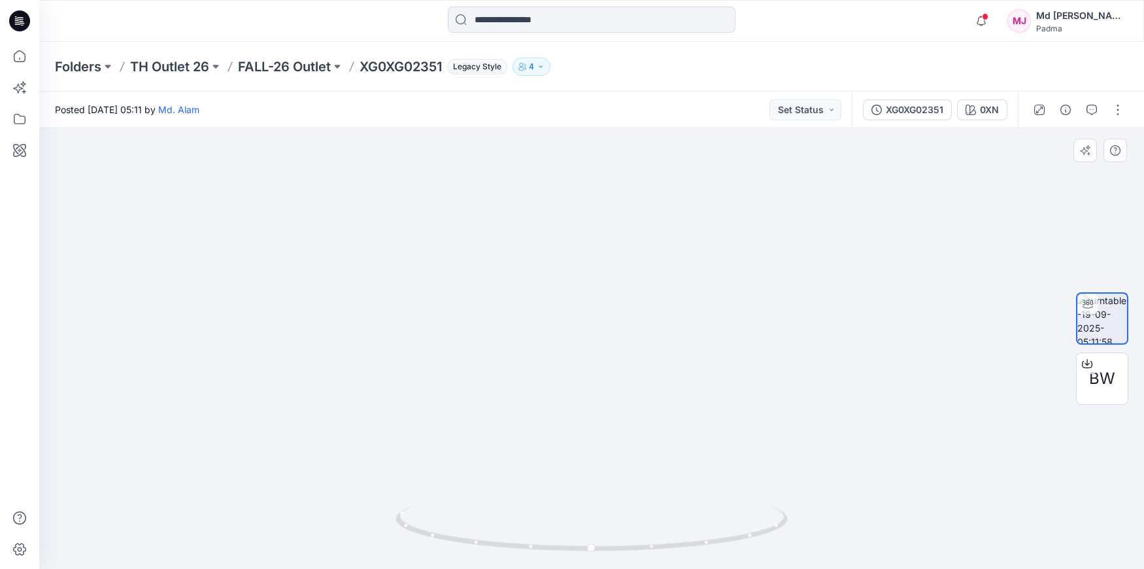
drag, startPoint x: 598, startPoint y: 352, endPoint x: 587, endPoint y: 370, distance: 21.8
click at [600, 458] on img at bounding box center [631, 42] width 2678 height 1053
drag, startPoint x: 596, startPoint y: 426, endPoint x: 596, endPoint y: 435, distance: 8.5
click at [596, 440] on img at bounding box center [619, 119] width 2678 height 900
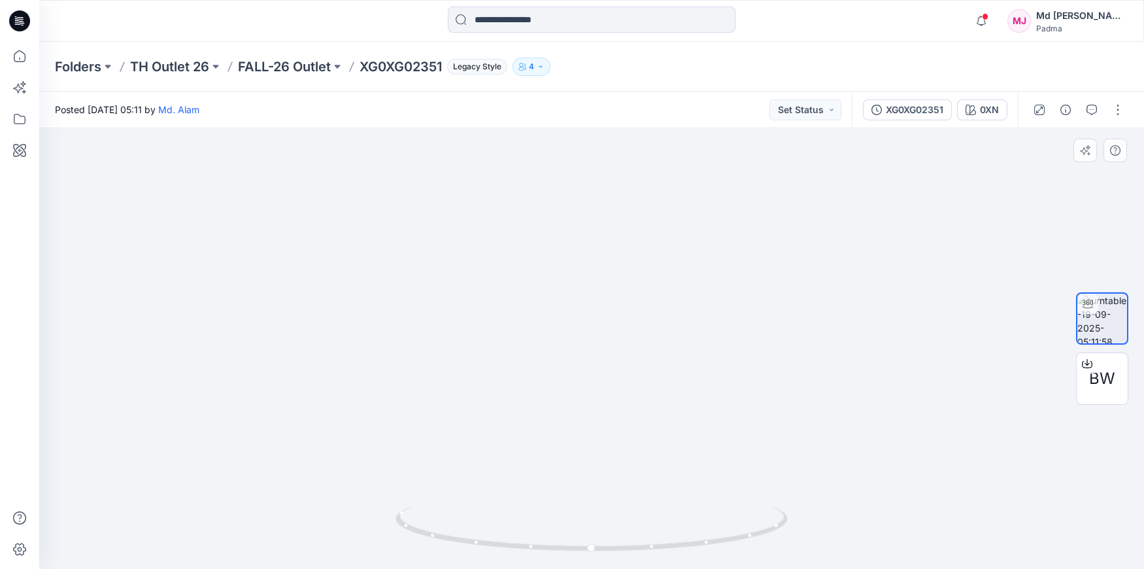
drag, startPoint x: 606, startPoint y: 306, endPoint x: 566, endPoint y: 453, distance: 152.4
click at [569, 469] on img at bounding box center [582, 196] width 2678 height 746
drag, startPoint x: 567, startPoint y: 425, endPoint x: 567, endPoint y: 296, distance: 128.8
click at [567, 296] on img at bounding box center [585, 237] width 2130 height 664
drag, startPoint x: 558, startPoint y: 384, endPoint x: 558, endPoint y: 257, distance: 127.5
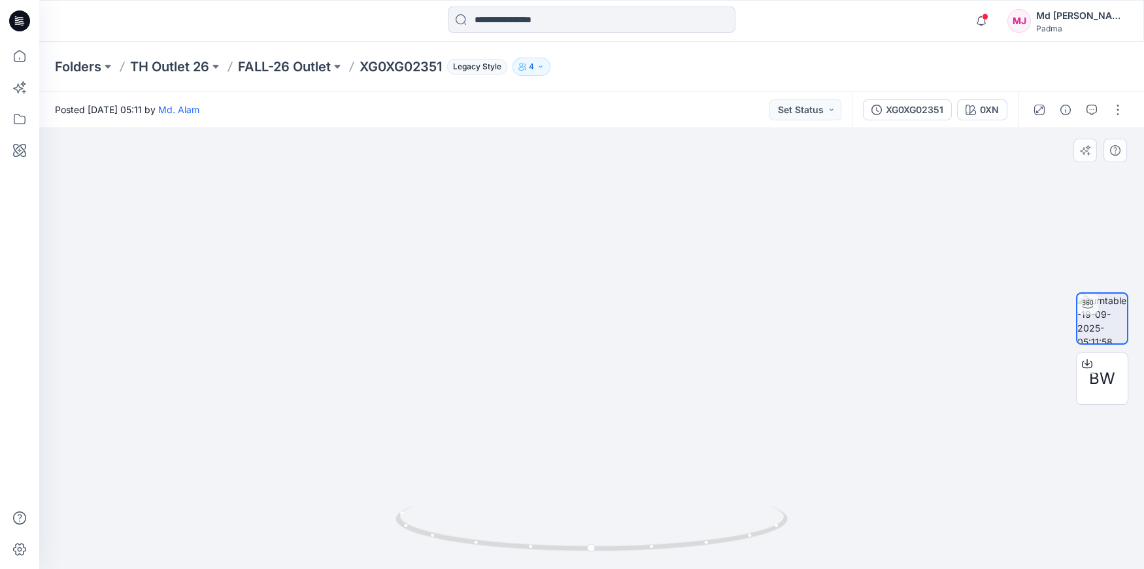
click at [557, 264] on img at bounding box center [585, 172] width 2130 height 793
drag, startPoint x: 562, startPoint y: 395, endPoint x: 555, endPoint y: 259, distance: 136.2
click at [555, 264] on img at bounding box center [579, 98] width 2130 height 942
drag, startPoint x: 584, startPoint y: 394, endPoint x: 573, endPoint y: 188, distance: 206.9
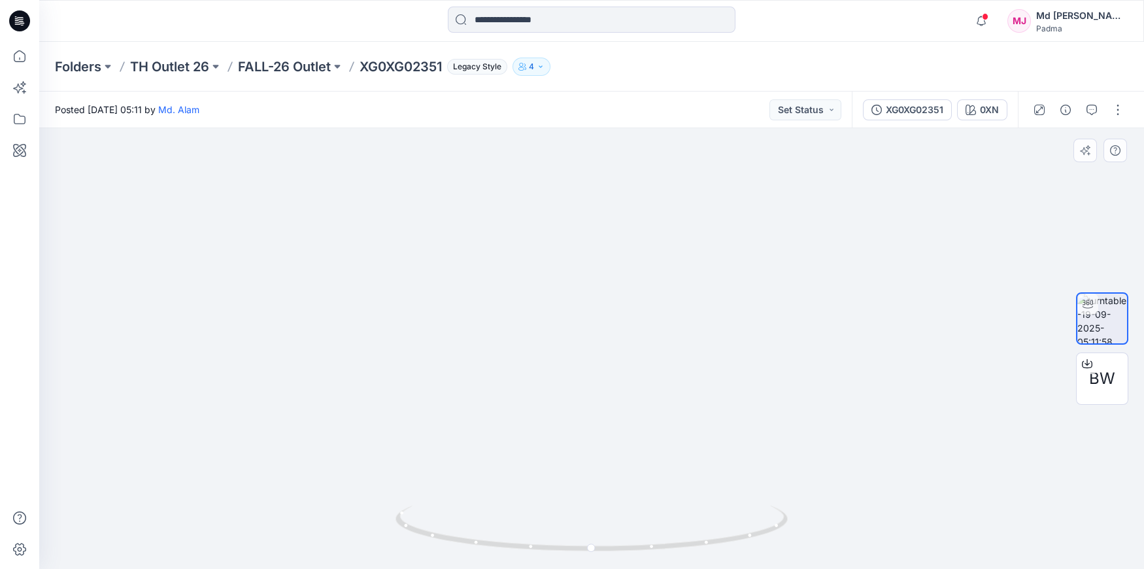
drag, startPoint x: 571, startPoint y: 256, endPoint x: 586, endPoint y: 150, distance: 106.9
drag, startPoint x: 592, startPoint y: 360, endPoint x: 581, endPoint y: 201, distance: 159.3
drag, startPoint x: 578, startPoint y: 301, endPoint x: 556, endPoint y: 129, distance: 174.0
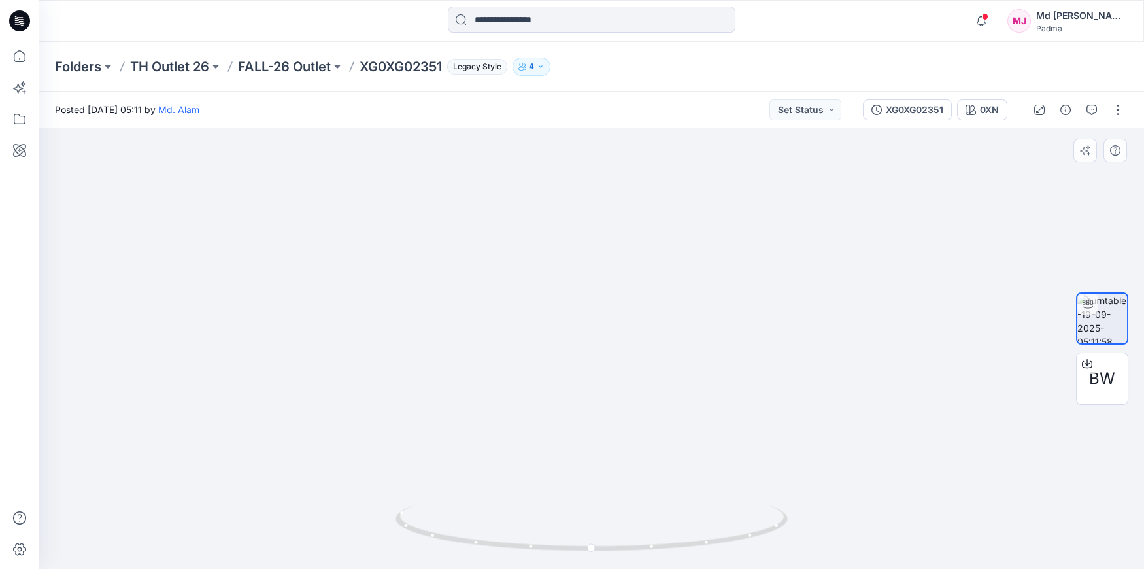
drag, startPoint x: 554, startPoint y: 294, endPoint x: 573, endPoint y: 131, distance: 164.0
drag, startPoint x: 578, startPoint y: 233, endPoint x: 602, endPoint y: 151, distance: 85.7
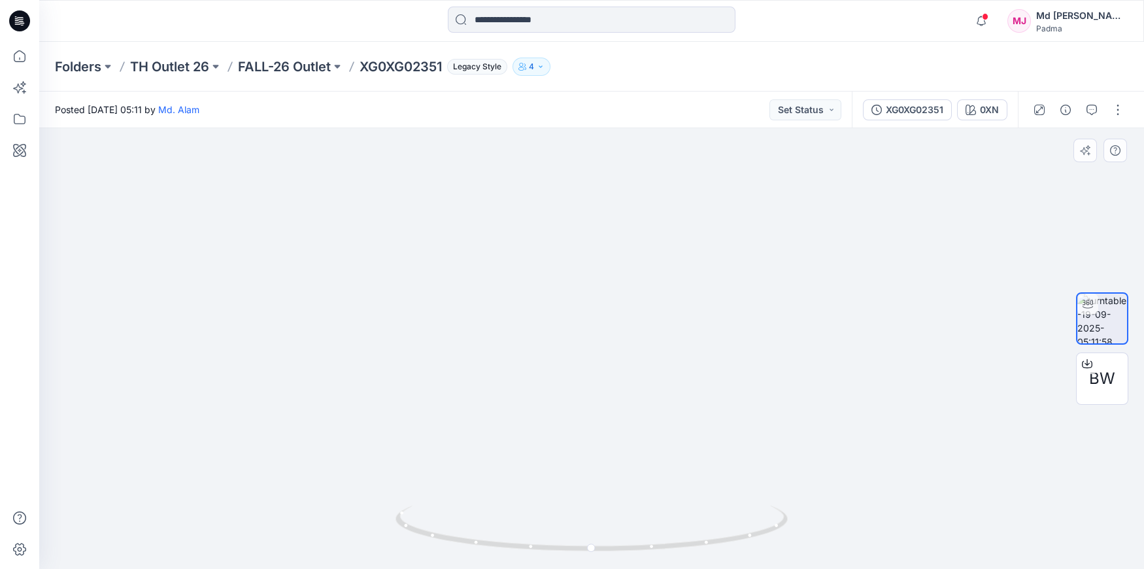
drag, startPoint x: 637, startPoint y: 284, endPoint x: 743, endPoint y: 431, distance: 181.3
drag, startPoint x: 636, startPoint y: 254, endPoint x: 613, endPoint y: 349, distance: 97.4
drag, startPoint x: 675, startPoint y: 239, endPoint x: 679, endPoint y: 357, distance: 118.4
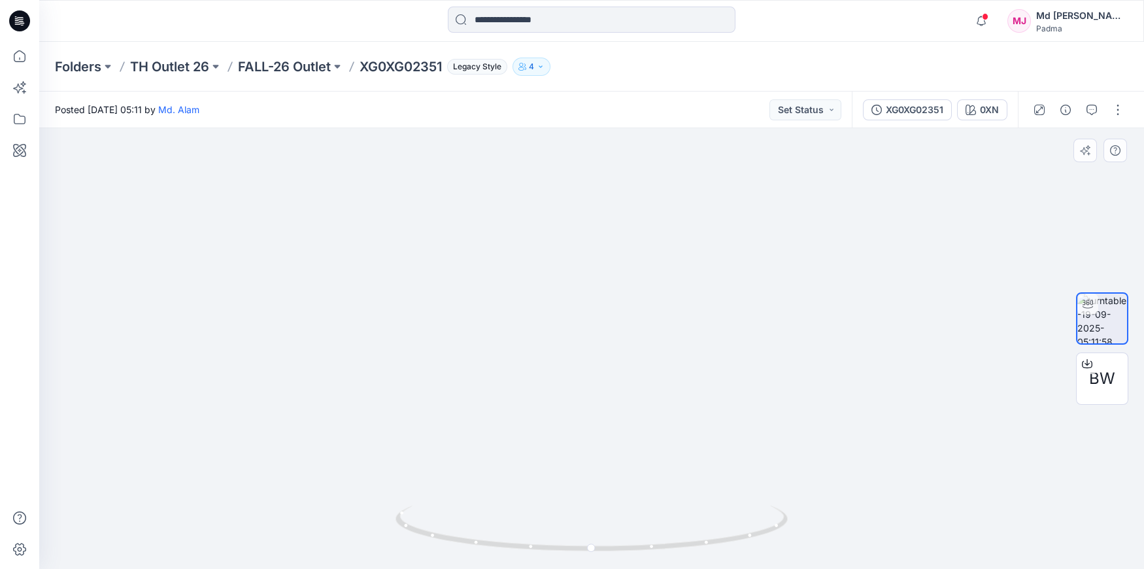
drag, startPoint x: 632, startPoint y: 289, endPoint x: 638, endPoint y: 294, distance: 7.4
drag, startPoint x: 636, startPoint y: 322, endPoint x: 632, endPoint y: 259, distance: 63.5
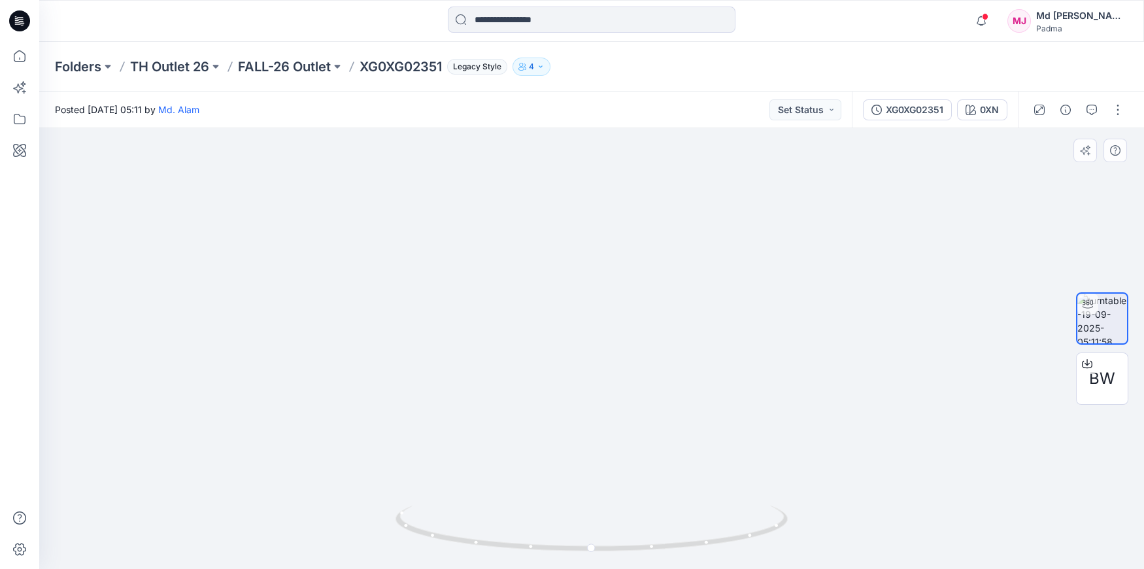
drag, startPoint x: 638, startPoint y: 300, endPoint x: 639, endPoint y: 331, distance: 30.8
drag, startPoint x: 626, startPoint y: 260, endPoint x: 623, endPoint y: 303, distance: 42.6
drag, startPoint x: 611, startPoint y: 231, endPoint x: 620, endPoint y: 322, distance: 91.3
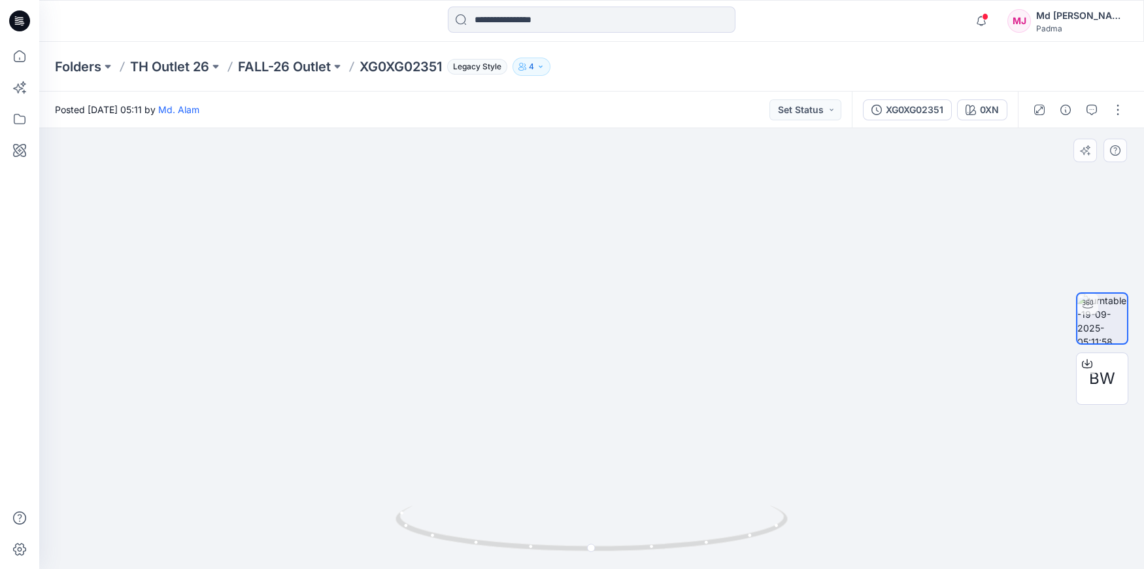
drag, startPoint x: 594, startPoint y: 328, endPoint x: 602, endPoint y: 326, distance: 8.1
drag, startPoint x: 603, startPoint y: 222, endPoint x: 605, endPoint y: 362, distance: 140.6
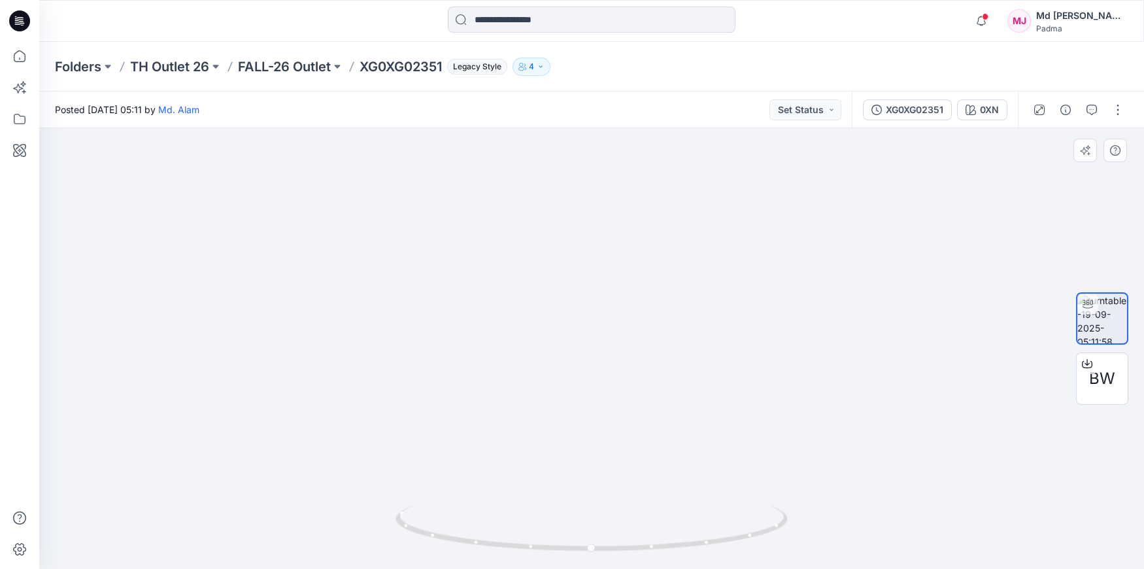
drag, startPoint x: 606, startPoint y: 282, endPoint x: 596, endPoint y: 431, distance: 149.4
drag, startPoint x: 591, startPoint y: 549, endPoint x: 694, endPoint y: 546, distance: 103.3
click at [694, 546] on circle at bounding box center [693, 544] width 8 height 8
drag, startPoint x: 570, startPoint y: 420, endPoint x: 585, endPoint y: 328, distance: 94.1
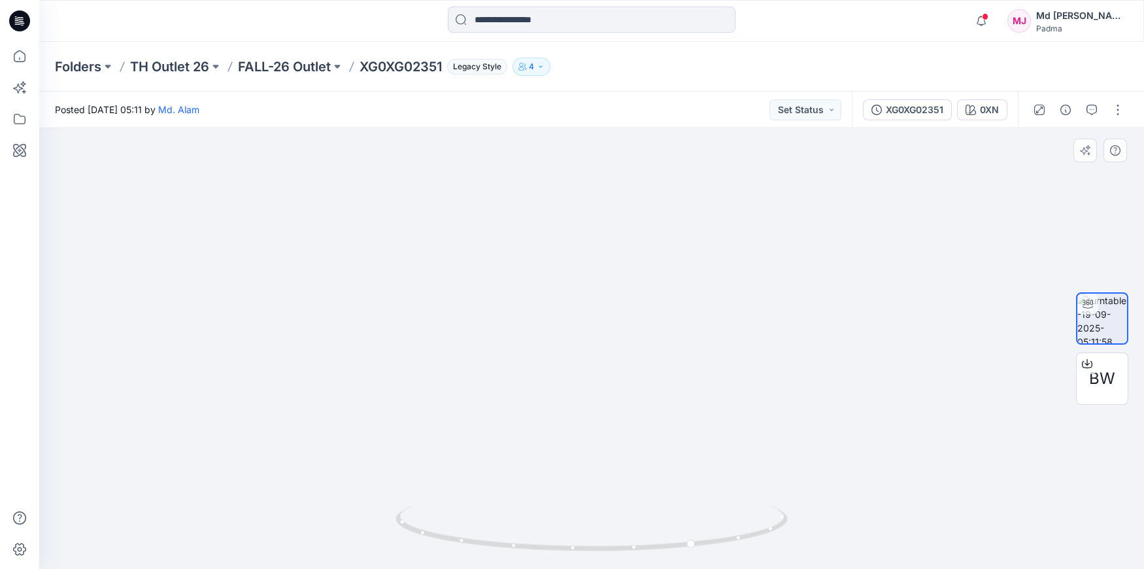
drag, startPoint x: 577, startPoint y: 455, endPoint x: 547, endPoint y: 301, distance: 157.2
drag, startPoint x: 546, startPoint y: 431, endPoint x: 551, endPoint y: 289, distance: 142.0
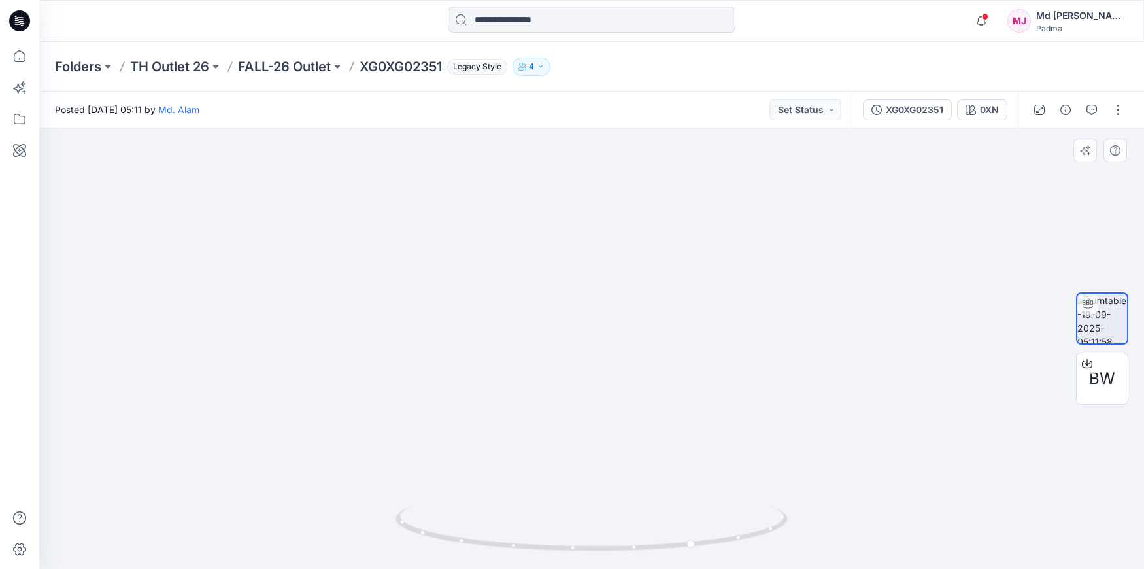
drag
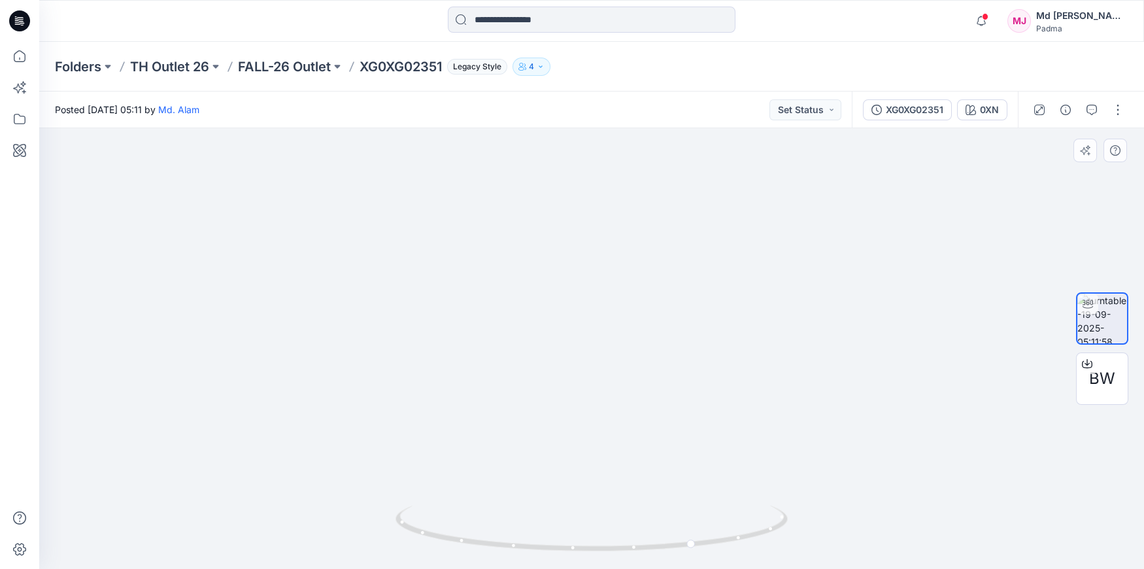
click at [548, 506] on div at bounding box center [591, 348] width 1105 height 441
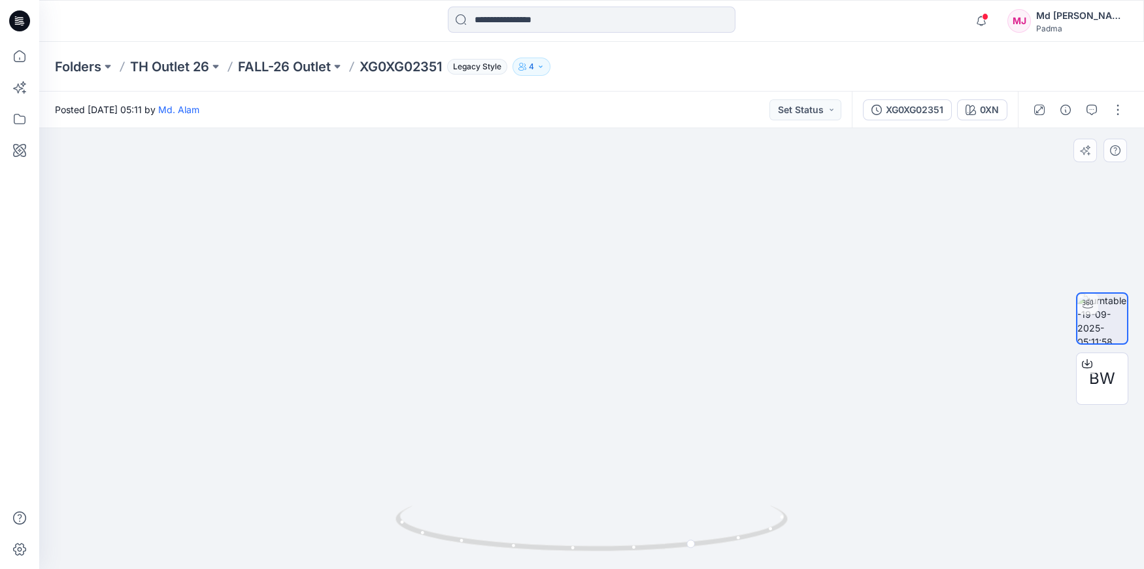
click at [568, 437] on img at bounding box center [645, 124] width 2678 height 889
click at [541, 390] on img at bounding box center [644, 184] width 2678 height 770
click at [539, 308] on img at bounding box center [647, 183] width 2678 height 772
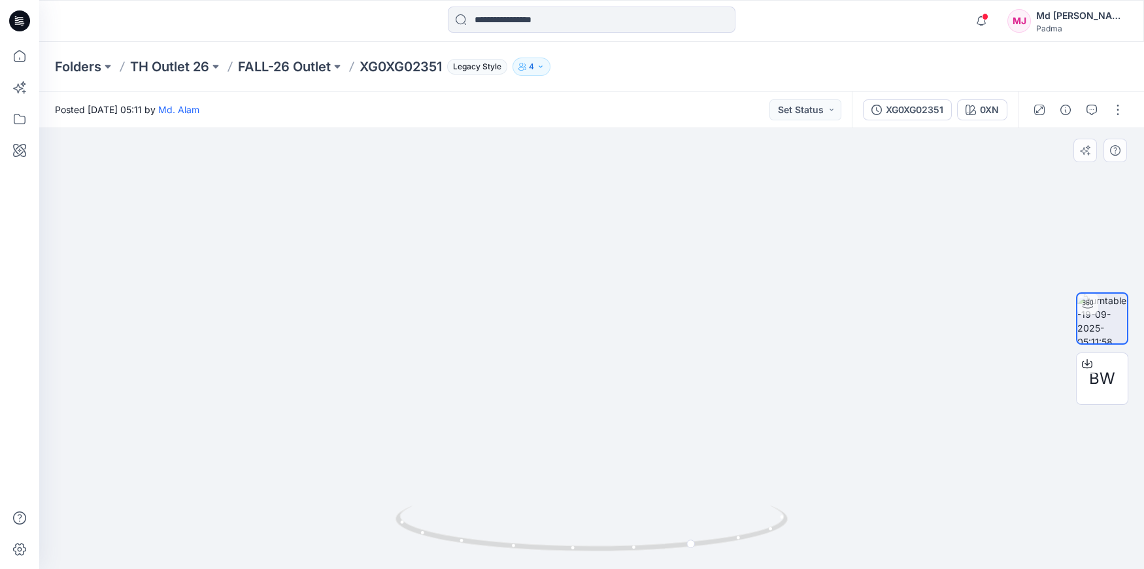
click at [584, 207] on img at bounding box center [559, 88] width 2678 height 961
click at [643, 250] on img at bounding box center [552, 8] width 2678 height 1121
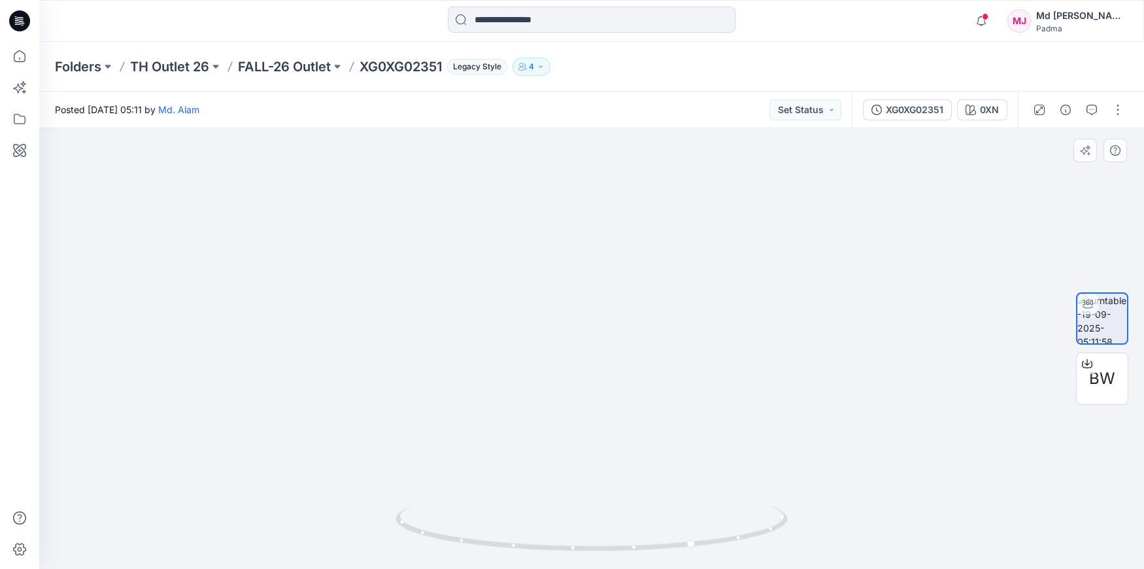
click at [603, 226] on img at bounding box center [582, 62] width 1400 height 1014
click at [907, 522] on div at bounding box center [591, 348] width 1105 height 441
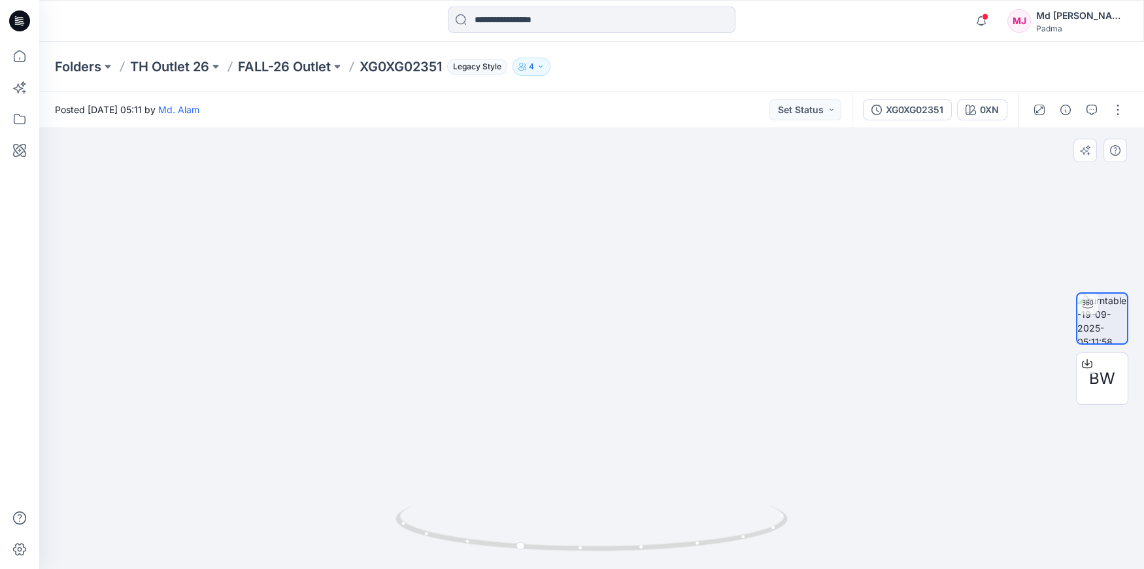
click at [625, 534] on div at bounding box center [591, 348] width 1105 height 441
click at [647, 507] on div at bounding box center [591, 348] width 1105 height 441
click at [634, 539] on div at bounding box center [591, 348] width 1105 height 441
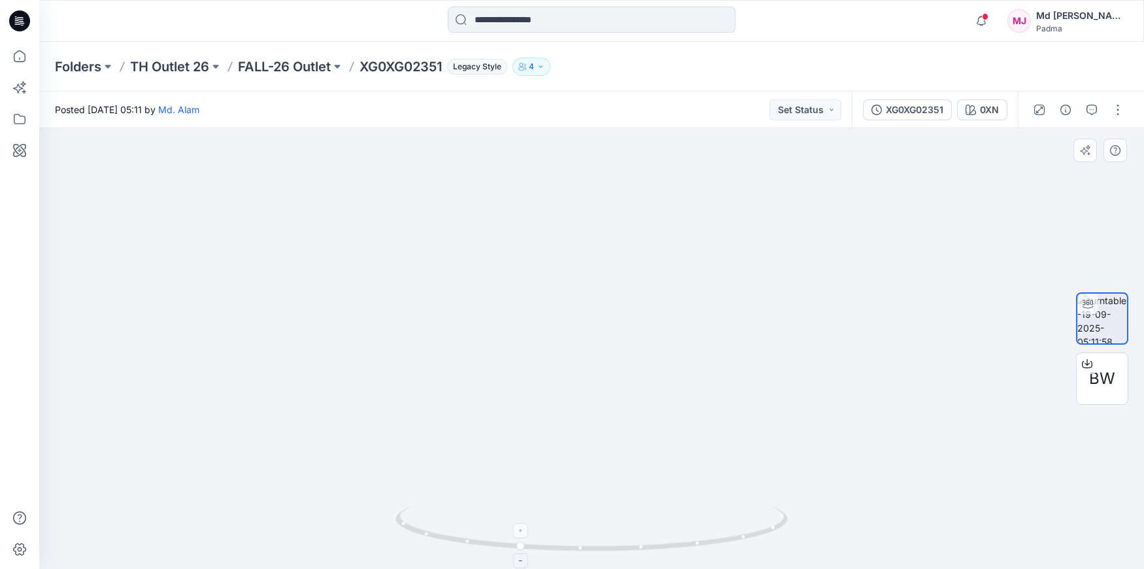
click at [627, 551] on div at bounding box center [591, 348] width 1105 height 441
click at [598, 449] on img at bounding box center [575, 67] width 1765 height 1002
click at [591, 488] on img at bounding box center [568, 92] width 1765 height 954
click at [615, 454] on img at bounding box center [570, 235] width 1765 height 667
click at [624, 373] on img at bounding box center [591, 297] width 851 height 543
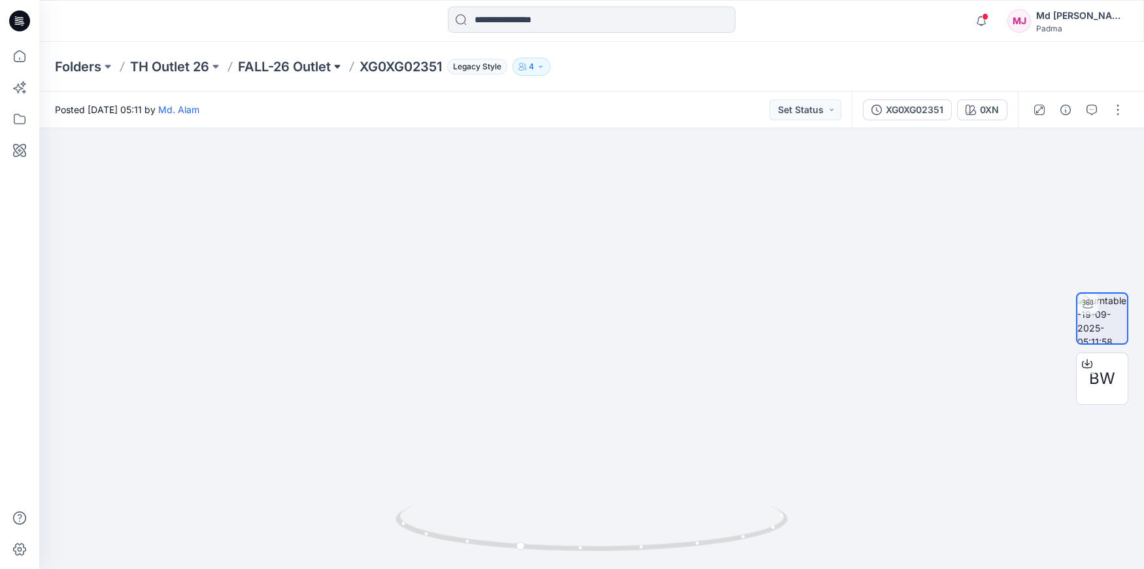
click at [338, 70] on button at bounding box center [337, 67] width 13 height 18
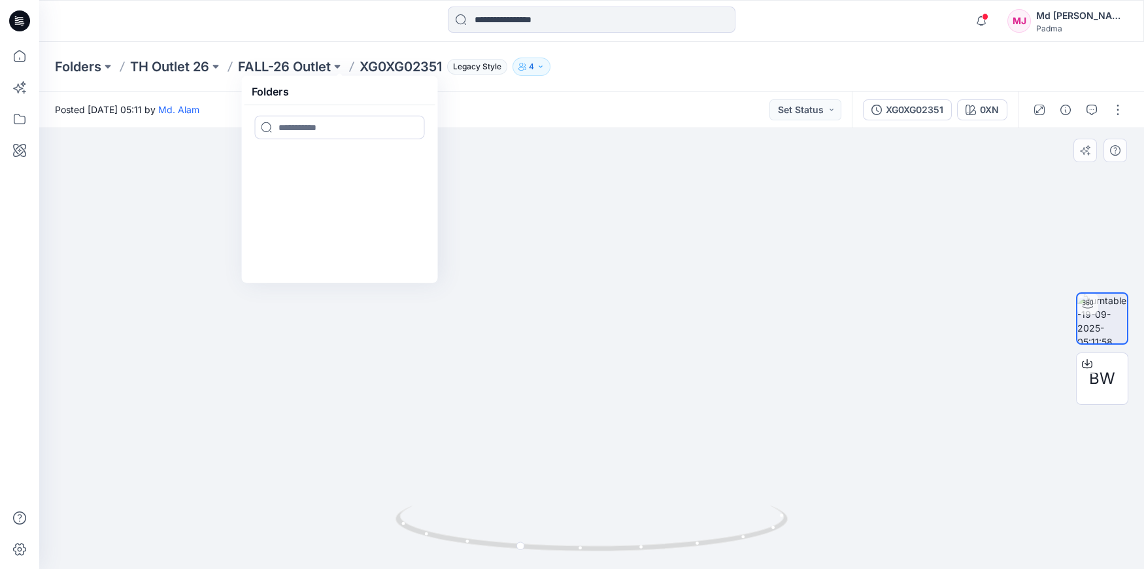
click at [196, 175] on img at bounding box center [591, 289] width 851 height 558
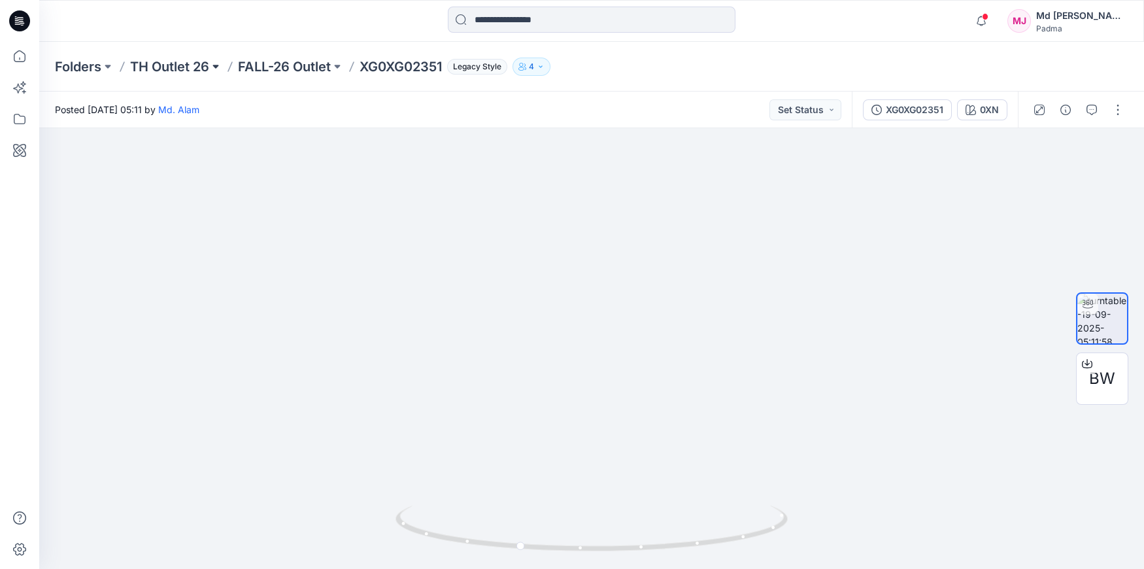
click at [216, 66] on button at bounding box center [215, 67] width 13 height 18
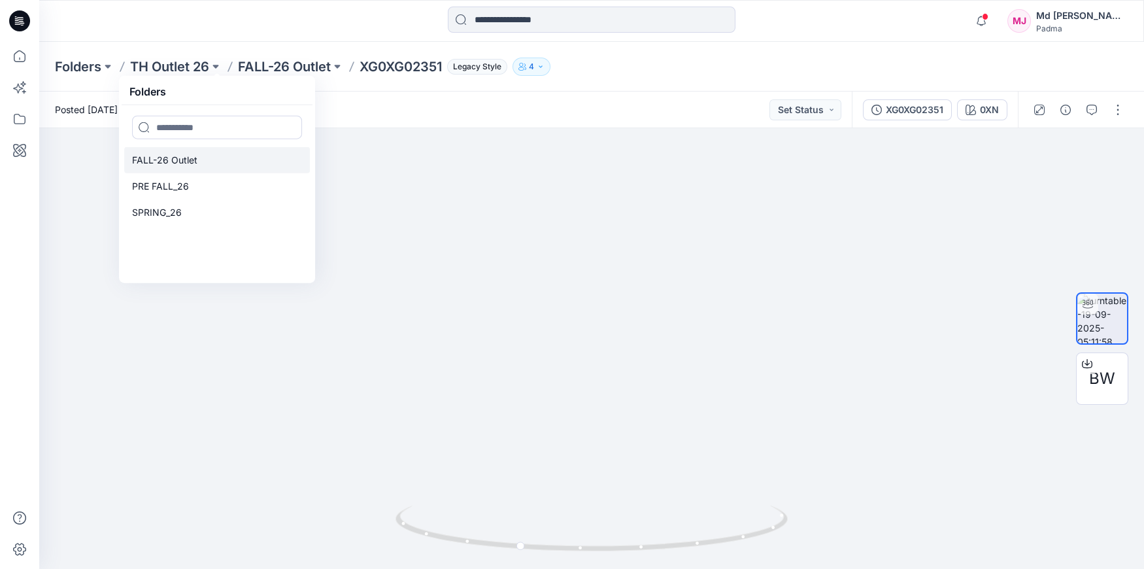
click at [158, 166] on p "FALL-26 Outlet" at bounding box center [164, 160] width 65 height 16
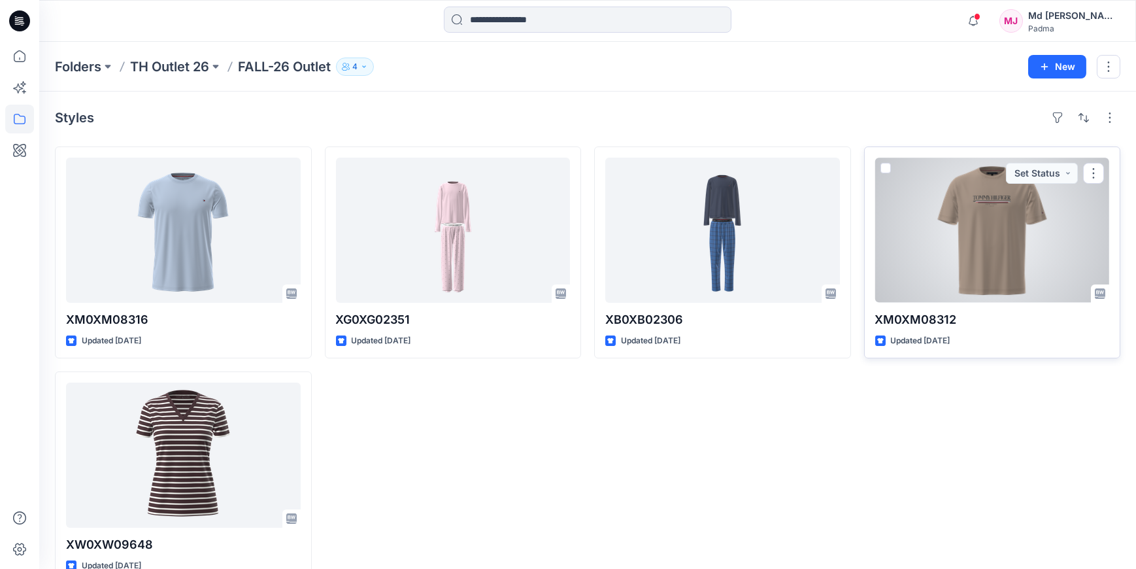
click at [1001, 219] on div at bounding box center [993, 230] width 235 height 145
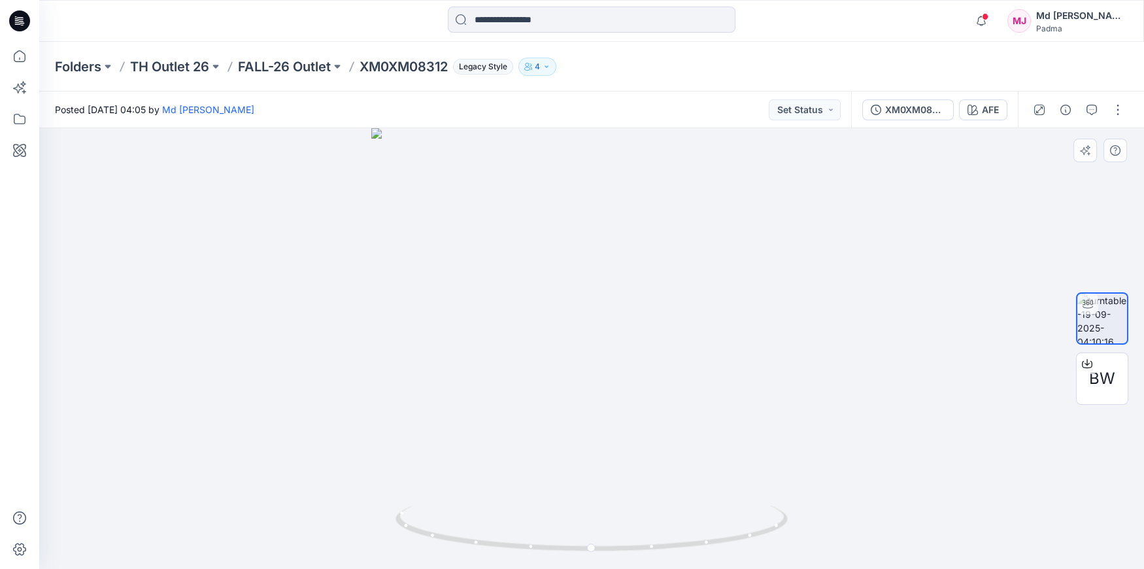
click at [636, 367] on div at bounding box center [591, 348] width 1105 height 441
drag, startPoint x: 611, startPoint y: 339, endPoint x: 581, endPoint y: 470, distance: 135.0
click at [578, 473] on img at bounding box center [591, 74] width 1537 height 989
drag, startPoint x: 547, startPoint y: 313, endPoint x: 543, endPoint y: 445, distance: 132.2
click at [543, 445] on img at bounding box center [554, 208] width 1537 height 722
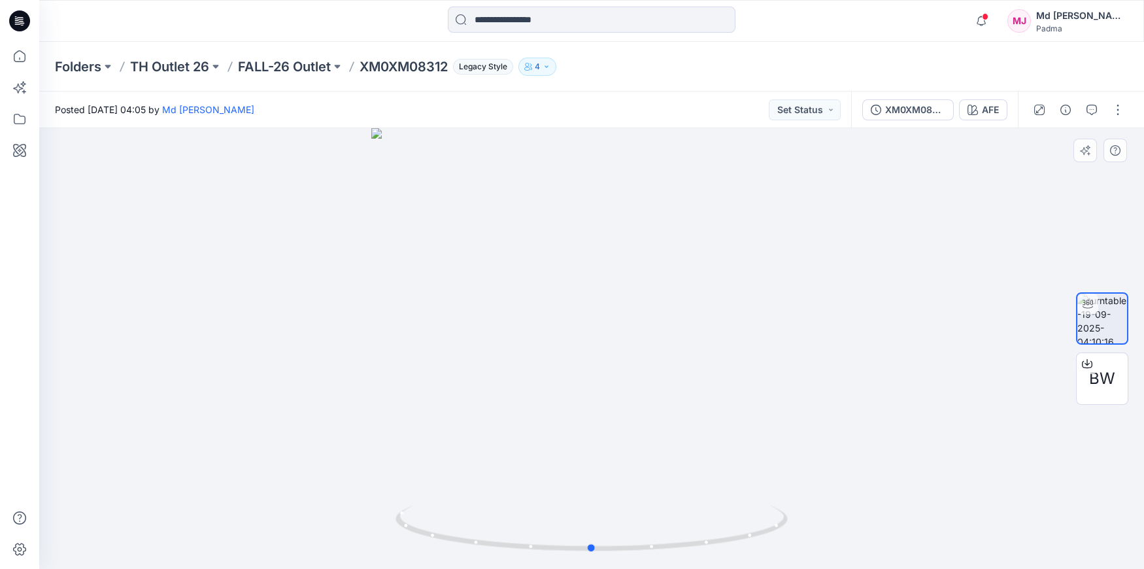
drag, startPoint x: 551, startPoint y: 457, endPoint x: 552, endPoint y: 366, distance: 90.9
click at [551, 370] on div at bounding box center [591, 348] width 1105 height 441
